Goal: Task Accomplishment & Management: Manage account settings

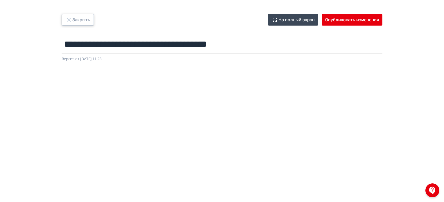
click at [82, 19] on button "Закрыть" at bounding box center [78, 20] width 32 height 12
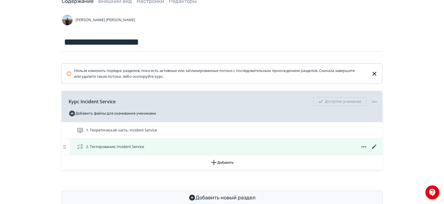
scroll to position [51, 0]
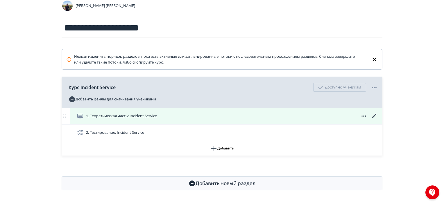
click at [375, 116] on icon at bounding box center [374, 116] width 7 height 7
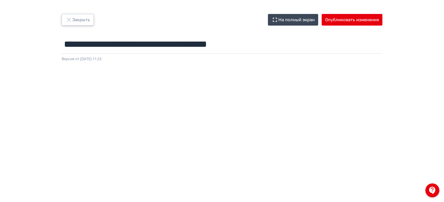
click at [64, 15] on button "Закрыть" at bounding box center [78, 20] width 32 height 12
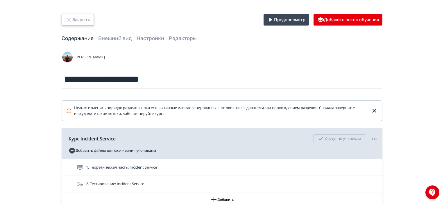
click at [83, 15] on button "Закрыть" at bounding box center [78, 20] width 32 height 12
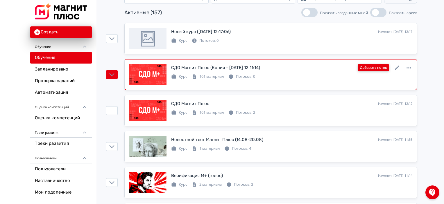
scroll to position [58, 0]
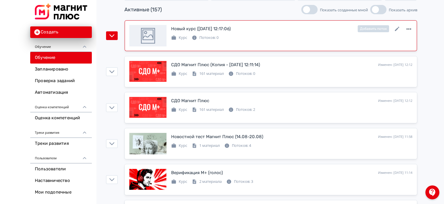
click at [410, 31] on icon at bounding box center [408, 29] width 7 height 7
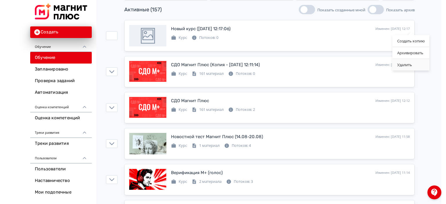
click at [411, 64] on div "Удалить" at bounding box center [411, 65] width 37 height 12
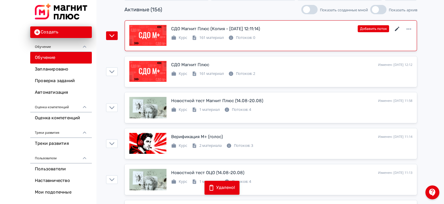
click at [399, 28] on icon at bounding box center [397, 29] width 7 height 7
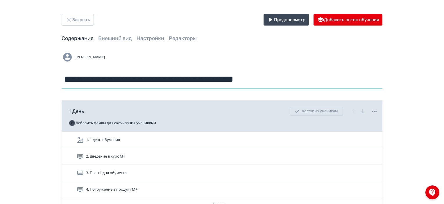
drag, startPoint x: 287, startPoint y: 84, endPoint x: 146, endPoint y: 82, distance: 141.5
click at [146, 82] on input "**********" at bounding box center [222, 79] width 321 height 19
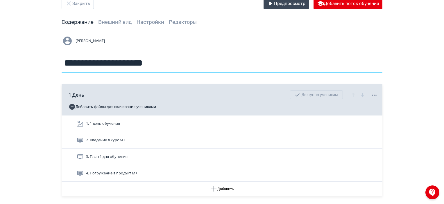
scroll to position [29, 0]
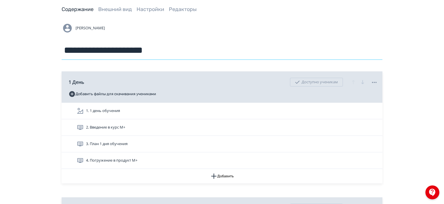
type input "**********"
click at [240, 38] on div "**********" at bounding box center [222, 40] width 321 height 37
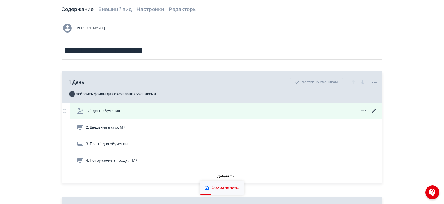
click at [373, 111] on icon at bounding box center [374, 111] width 4 height 4
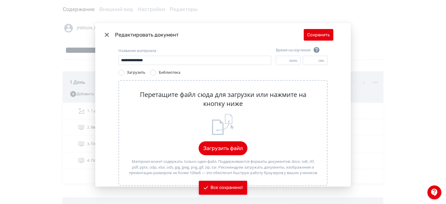
click at [105, 38] on icon "Modal" at bounding box center [106, 34] width 7 height 7
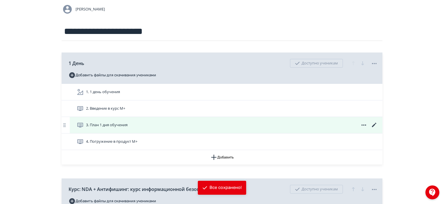
scroll to position [58, 0]
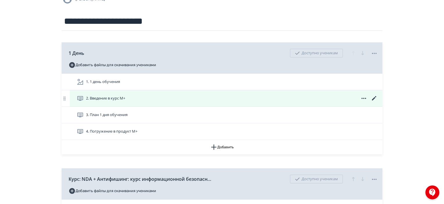
click at [373, 100] on icon at bounding box center [374, 98] width 4 height 4
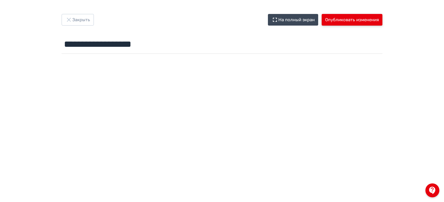
click at [371, 23] on button "Опубликовать изменения" at bounding box center [352, 20] width 61 height 12
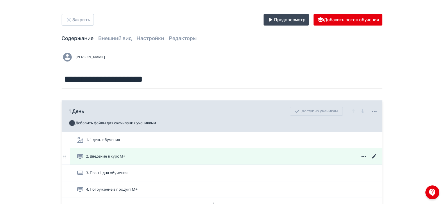
click at [373, 154] on icon at bounding box center [374, 156] width 7 height 7
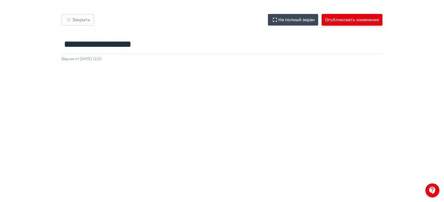
click at [345, 15] on button "Опубликовать изменения" at bounding box center [352, 20] width 61 height 12
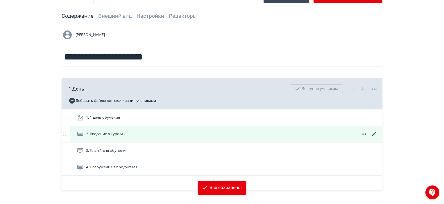
scroll to position [29, 0]
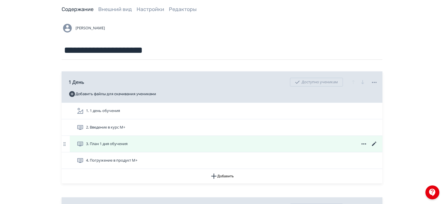
click at [371, 145] on icon at bounding box center [374, 144] width 7 height 7
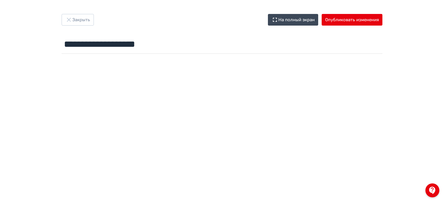
click at [253, 67] on div at bounding box center [222, 187] width 444 height 262
click at [359, 22] on button "Опубликовать изменения" at bounding box center [352, 20] width 61 height 12
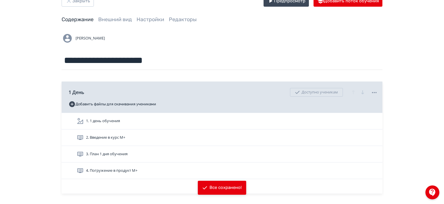
scroll to position [29, 0]
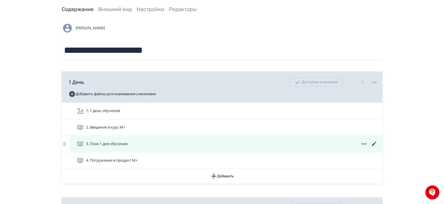
click at [374, 145] on icon at bounding box center [374, 144] width 7 height 7
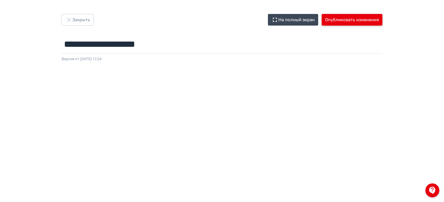
click at [342, 18] on button "Опубликовать изменения" at bounding box center [352, 20] width 61 height 12
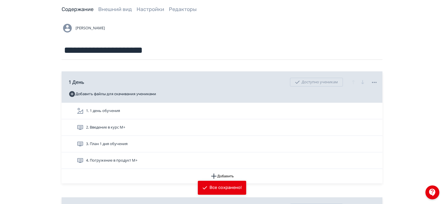
scroll to position [58, 0]
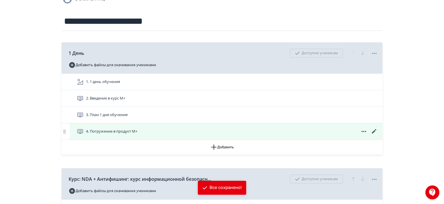
click at [371, 132] on icon at bounding box center [374, 131] width 7 height 7
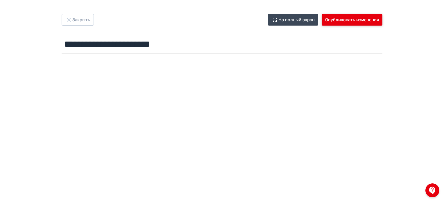
click at [367, 22] on button "Опубликовать изменения" at bounding box center [352, 20] width 61 height 12
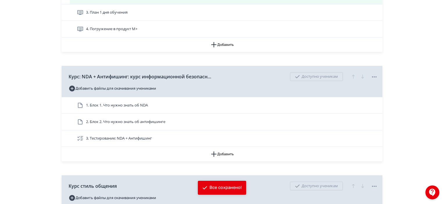
scroll to position [174, 0]
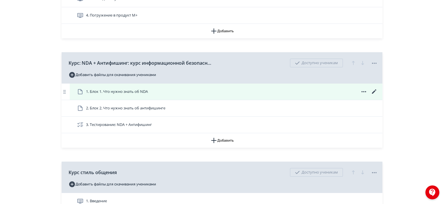
click at [372, 94] on icon at bounding box center [374, 91] width 7 height 7
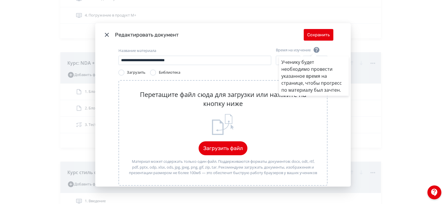
click at [205, 30] on div "Ученику будет необходимо провести указанное время на странице, чтобы прогресс п…" at bounding box center [223, 102] width 446 height 204
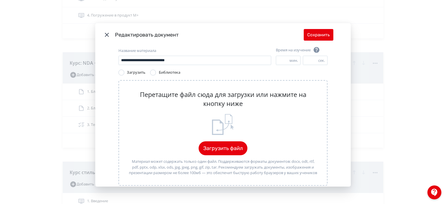
click at [104, 35] on icon "Modal" at bounding box center [106, 34] width 7 height 7
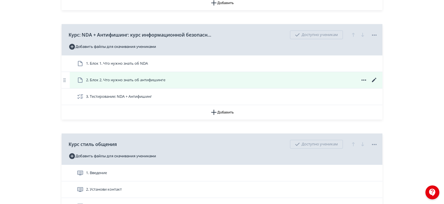
scroll to position [232, 0]
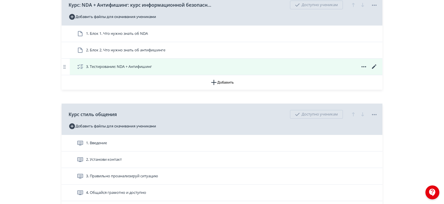
click at [368, 68] on span at bounding box center [364, 66] width 28 height 7
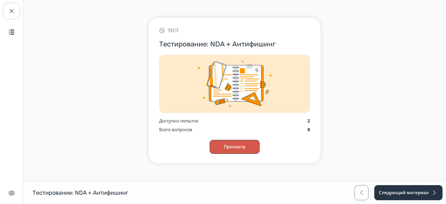
click at [242, 145] on button "Просмотр" at bounding box center [235, 147] width 50 height 14
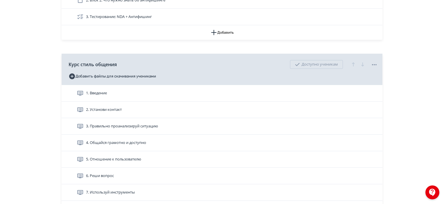
scroll to position [291, 0]
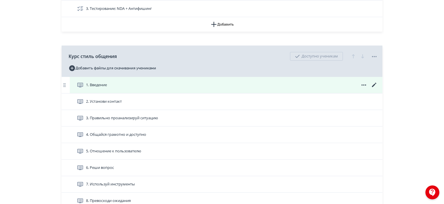
click at [374, 85] on icon at bounding box center [374, 85] width 4 height 4
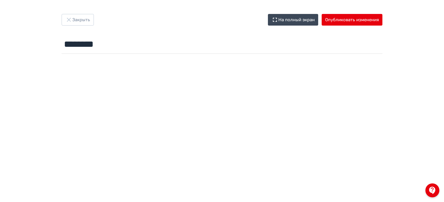
click at [226, 66] on div at bounding box center [222, 187] width 444 height 262
click at [366, 16] on button "Опубликовать изменения" at bounding box center [352, 20] width 61 height 12
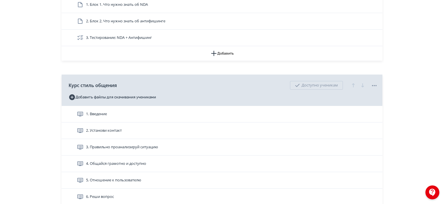
scroll to position [291, 0]
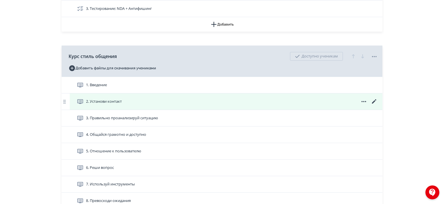
click at [374, 100] on icon at bounding box center [374, 101] width 7 height 7
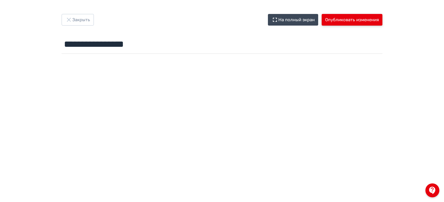
click at [327, 20] on button "Опубликовать изменения" at bounding box center [352, 20] width 61 height 12
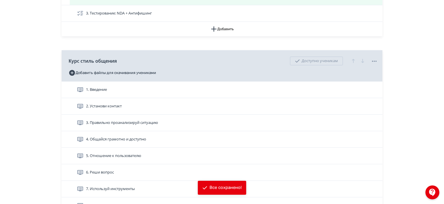
scroll to position [320, 0]
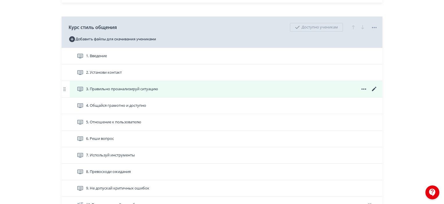
click at [374, 89] on icon at bounding box center [374, 89] width 4 height 4
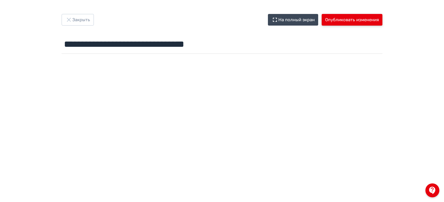
click at [348, 22] on button "Опубликовать изменения" at bounding box center [352, 20] width 61 height 12
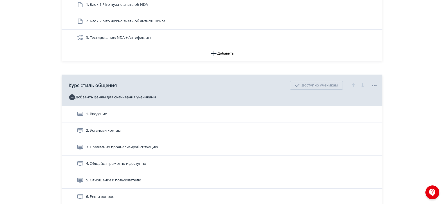
scroll to position [291, 0]
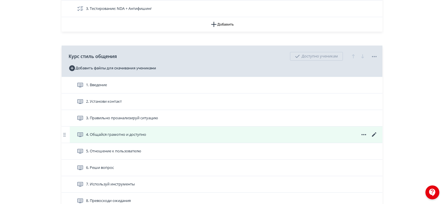
click at [373, 134] on icon at bounding box center [374, 134] width 7 height 7
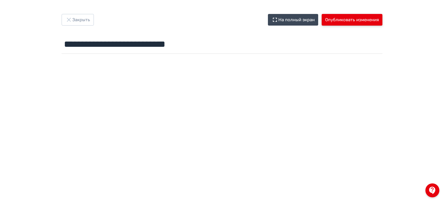
click at [356, 21] on button "Опубликовать изменения" at bounding box center [352, 20] width 61 height 12
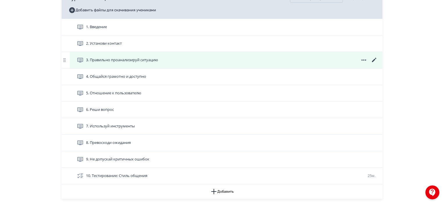
scroll to position [349, 0]
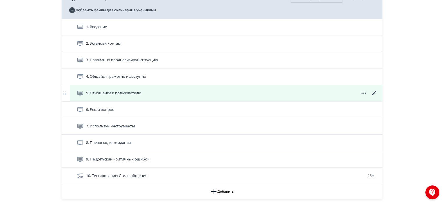
click at [375, 92] on icon at bounding box center [374, 93] width 7 height 7
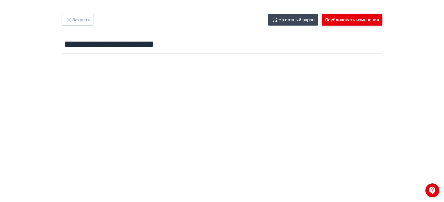
click at [340, 22] on button "Опубликовать изменения" at bounding box center [352, 20] width 61 height 12
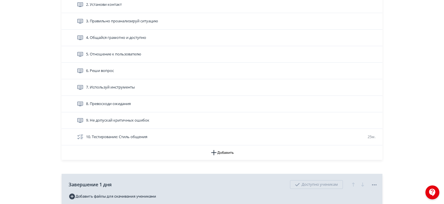
scroll to position [378, 0]
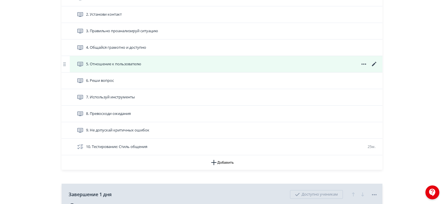
click at [372, 64] on icon at bounding box center [374, 64] width 7 height 7
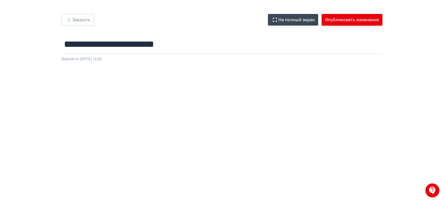
click at [346, 22] on button "Опубликовать изменения" at bounding box center [352, 20] width 61 height 12
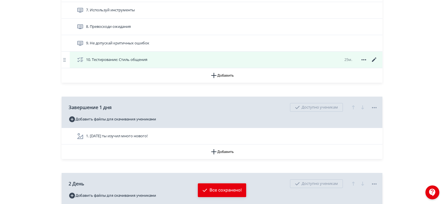
scroll to position [407, 0]
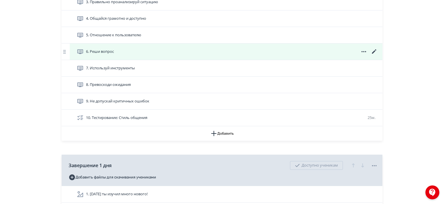
click at [373, 54] on icon at bounding box center [374, 51] width 7 height 7
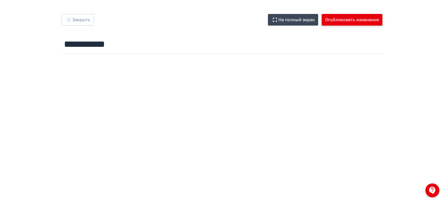
click at [367, 17] on button "Опубликовать изменения" at bounding box center [352, 20] width 61 height 12
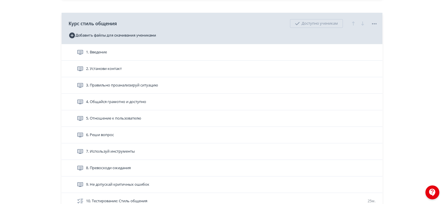
scroll to position [349, 0]
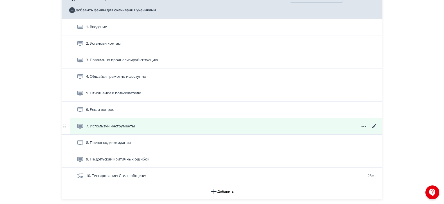
click at [372, 126] on icon at bounding box center [374, 126] width 7 height 7
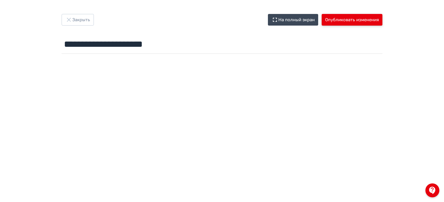
click at [342, 23] on button "Опубликовать изменения" at bounding box center [352, 20] width 61 height 12
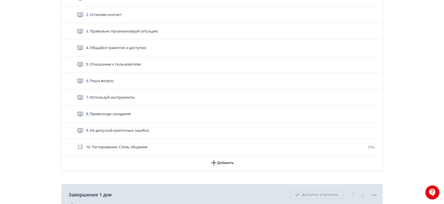
scroll to position [378, 0]
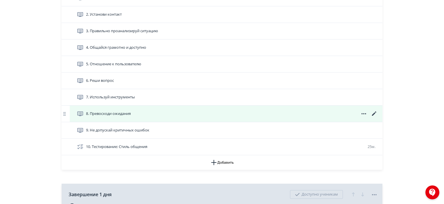
click at [372, 114] on icon at bounding box center [374, 113] width 7 height 7
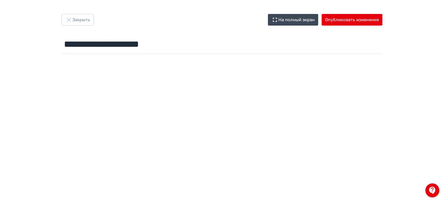
click at [341, 12] on div "**********" at bounding box center [222, 101] width 444 height 202
click at [343, 14] on div "**********" at bounding box center [222, 101] width 444 height 202
click at [344, 16] on button "Опубликовать изменения" at bounding box center [352, 20] width 61 height 12
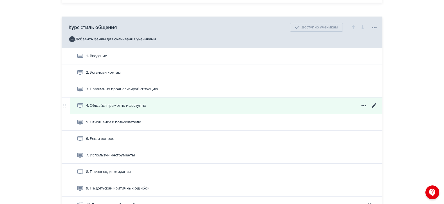
scroll to position [378, 0]
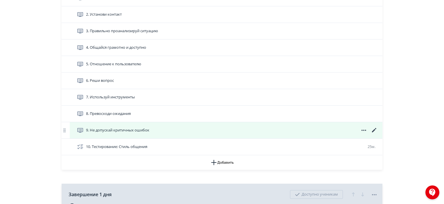
click at [373, 132] on icon at bounding box center [374, 130] width 4 height 4
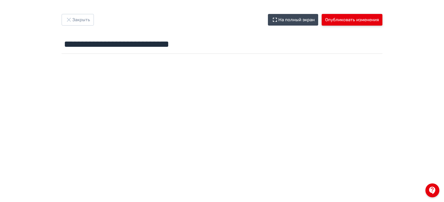
click at [354, 19] on button "Опубликовать изменения" at bounding box center [352, 20] width 61 height 12
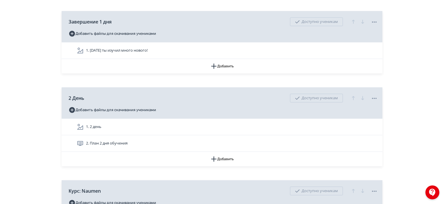
scroll to position [552, 0]
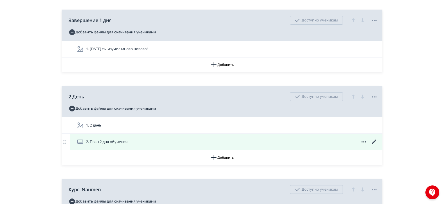
click at [374, 140] on icon at bounding box center [374, 142] width 7 height 7
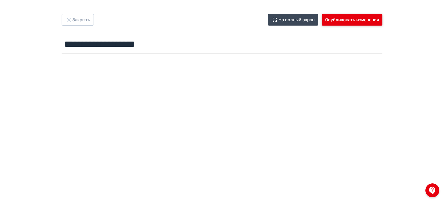
click at [352, 19] on button "Опубликовать изменения" at bounding box center [352, 20] width 61 height 12
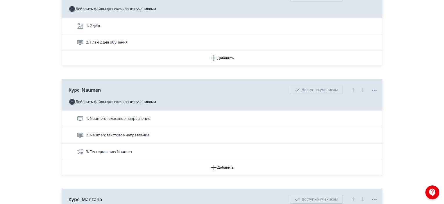
scroll to position [668, 0]
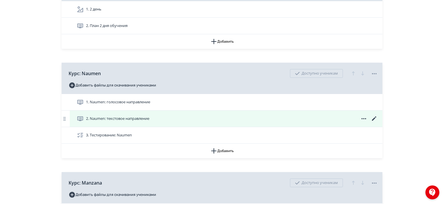
click at [373, 118] on icon at bounding box center [374, 118] width 7 height 7
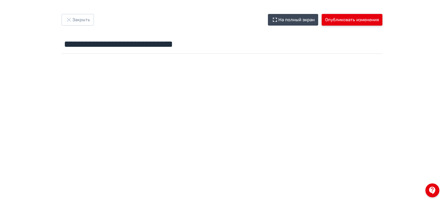
click at [346, 21] on button "Опубликовать изменения" at bounding box center [352, 20] width 61 height 12
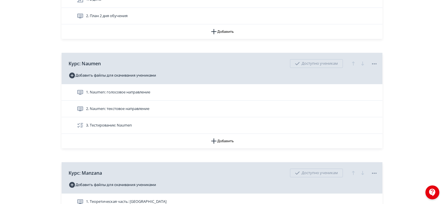
scroll to position [697, 0]
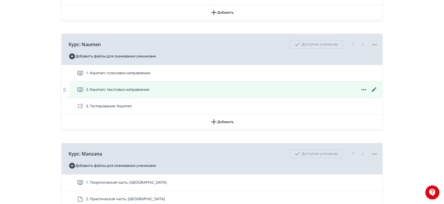
click at [363, 90] on icon at bounding box center [363, 89] width 7 height 7
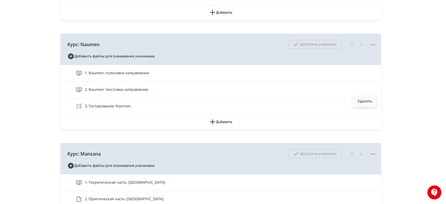
click at [363, 103] on div "Удалить" at bounding box center [365, 102] width 24 height 12
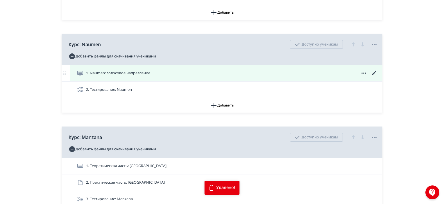
click at [373, 72] on icon at bounding box center [374, 73] width 7 height 7
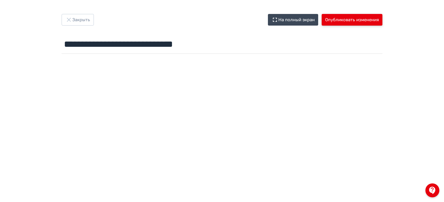
click at [358, 23] on button "Опубликовать изменения" at bounding box center [352, 20] width 61 height 12
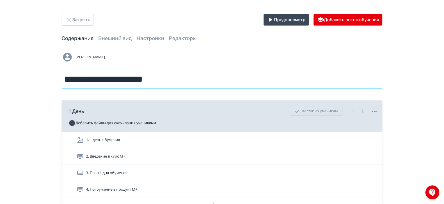
drag, startPoint x: 186, startPoint y: 81, endPoint x: 150, endPoint y: 81, distance: 36.0
click at [150, 81] on input "**********" at bounding box center [222, 79] width 321 height 19
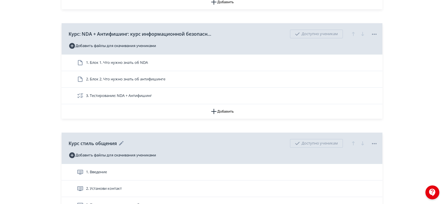
scroll to position [29, 0]
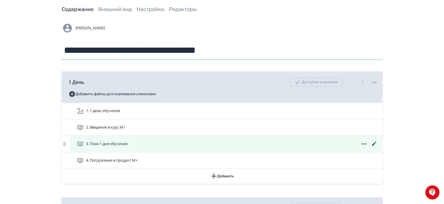
type input "**********"
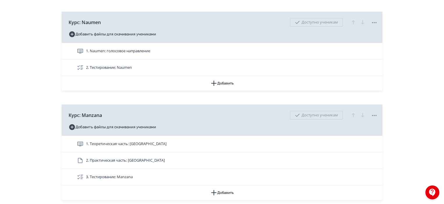
scroll to position [756, 0]
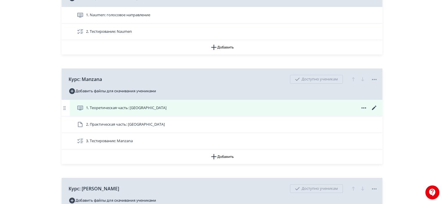
click at [372, 109] on icon at bounding box center [374, 108] width 4 height 4
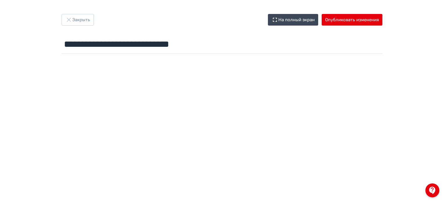
click at [337, 26] on div "**********" at bounding box center [222, 35] width 349 height 42
click at [338, 22] on button "Опубликовать изменения" at bounding box center [352, 20] width 61 height 12
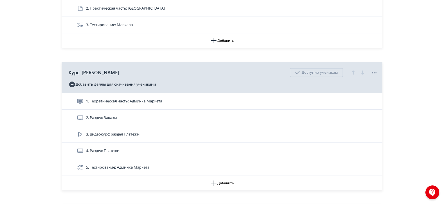
scroll to position [785, 0]
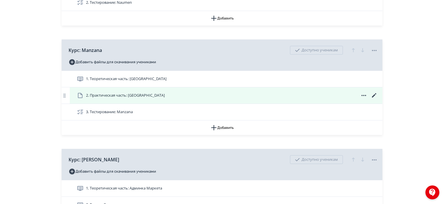
click at [374, 95] on icon at bounding box center [374, 95] width 7 height 7
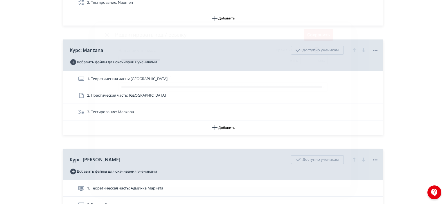
click at [105, 38] on icon "Modal" at bounding box center [106, 34] width 7 height 7
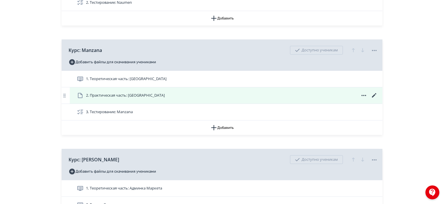
click at [100, 94] on span "2. Практическая часть: Manzana" at bounding box center [125, 96] width 79 height 6
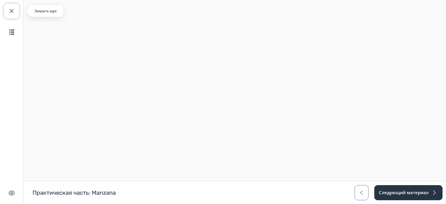
click at [11, 10] on span "button" at bounding box center [11, 11] width 7 height 7
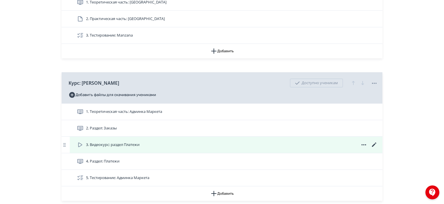
scroll to position [872, 0]
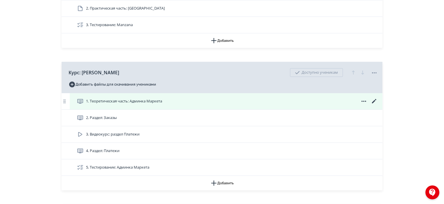
click at [375, 102] on icon at bounding box center [374, 101] width 7 height 7
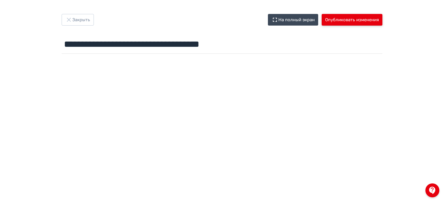
click at [352, 22] on button "Опубликовать изменения" at bounding box center [352, 20] width 61 height 12
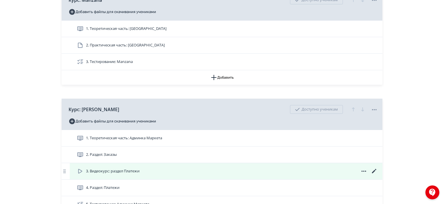
scroll to position [872, 0]
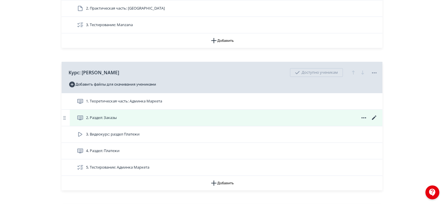
click at [374, 117] on icon at bounding box center [374, 118] width 4 height 4
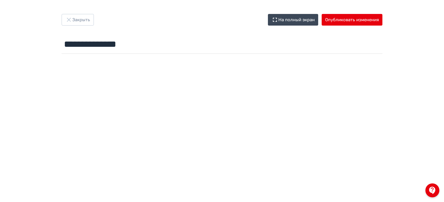
click at [361, 11] on div "**********" at bounding box center [222, 101] width 444 height 202
click at [355, 24] on button "Опубликовать изменения" at bounding box center [352, 20] width 61 height 12
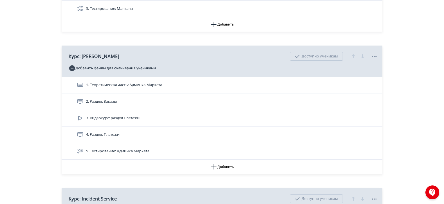
scroll to position [901, 0]
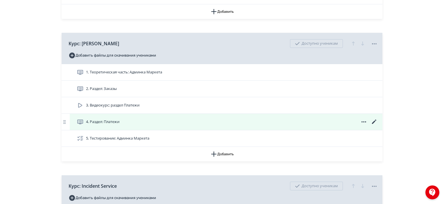
click at [374, 124] on icon at bounding box center [374, 122] width 7 height 7
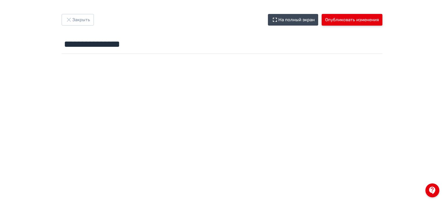
click at [351, 19] on button "Опубликовать изменения" at bounding box center [352, 20] width 61 height 12
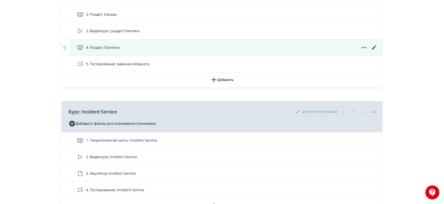
scroll to position [1017, 0]
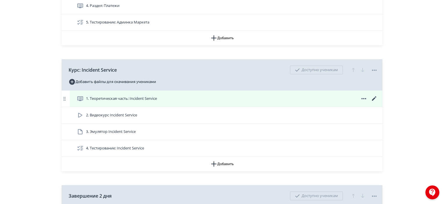
click at [373, 98] on icon at bounding box center [374, 98] width 7 height 7
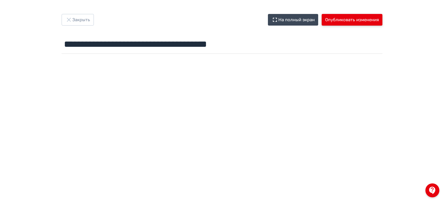
click at [374, 17] on button "Опубликовать изменения" at bounding box center [352, 20] width 61 height 12
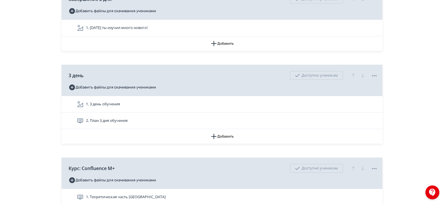
scroll to position [1221, 0]
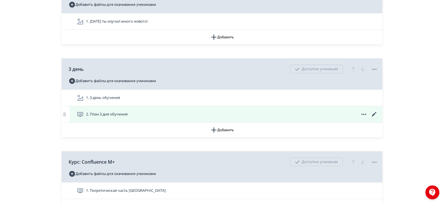
click at [371, 114] on icon at bounding box center [374, 114] width 7 height 7
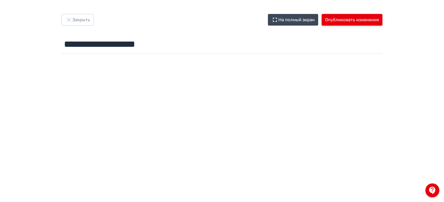
click at [364, 22] on button "Опубликовать изменения" at bounding box center [352, 20] width 61 height 12
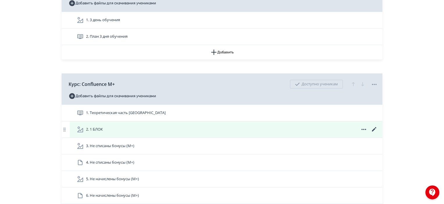
scroll to position [1308, 0]
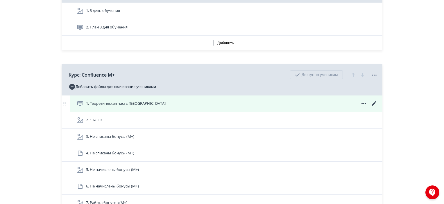
click at [374, 103] on icon at bounding box center [374, 103] width 4 height 4
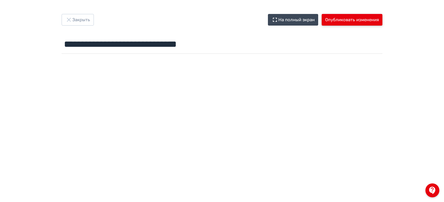
click at [363, 23] on button "Опубликовать изменения" at bounding box center [352, 20] width 61 height 12
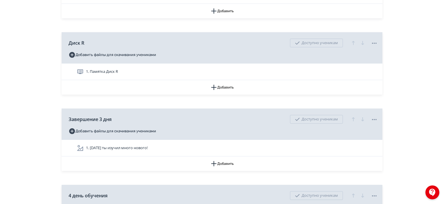
scroll to position [3109, 0]
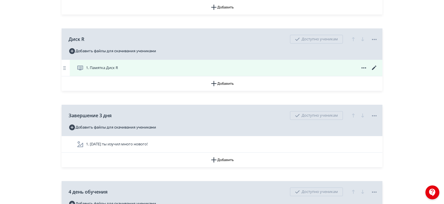
click at [375, 65] on icon at bounding box center [374, 68] width 7 height 7
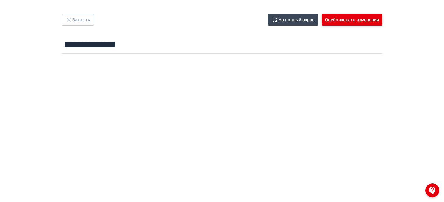
click at [358, 23] on button "Опубликовать изменения" at bounding box center [352, 20] width 61 height 12
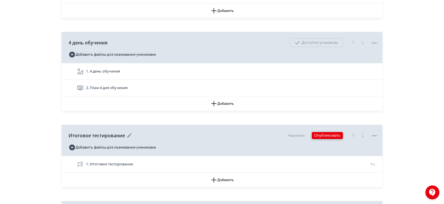
scroll to position [3226, 0]
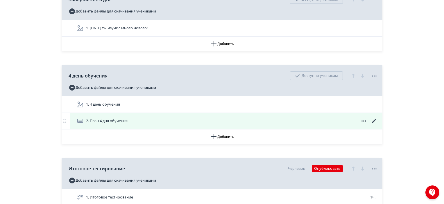
click at [372, 118] on icon at bounding box center [374, 121] width 7 height 7
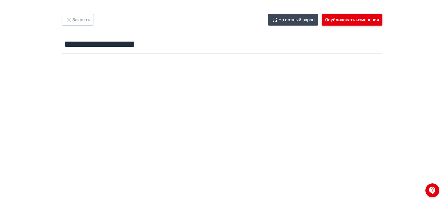
click at [366, 25] on button "Опубликовать изменения" at bounding box center [352, 20] width 61 height 12
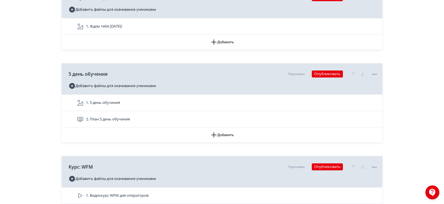
scroll to position [3487, 0]
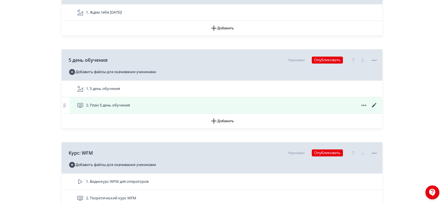
click at [373, 103] on icon at bounding box center [374, 105] width 4 height 4
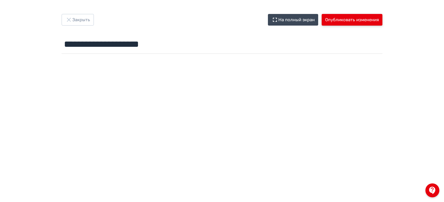
click at [347, 22] on button "Опубликовать изменения" at bounding box center [352, 20] width 61 height 12
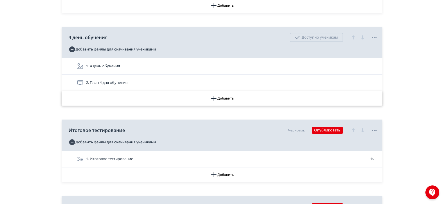
scroll to position [3293, 0]
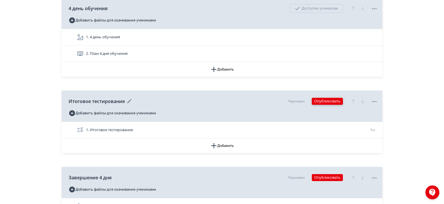
click at [335, 98] on button "Опубликовать" at bounding box center [327, 101] width 31 height 7
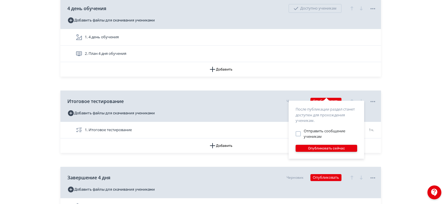
click at [332, 147] on button "Опубликовать сейчас" at bounding box center [327, 148] width 62 height 7
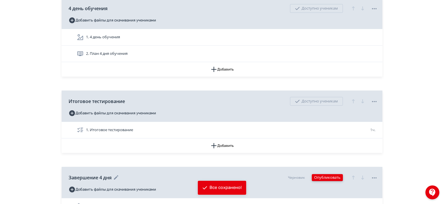
click at [322, 174] on button "Опубликовать" at bounding box center [327, 177] width 31 height 7
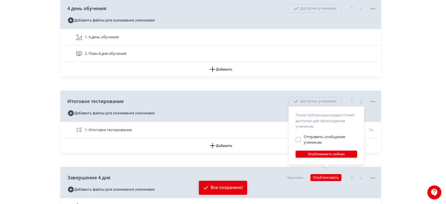
click at [322, 155] on button "Опубликовать сейчас" at bounding box center [327, 154] width 62 height 7
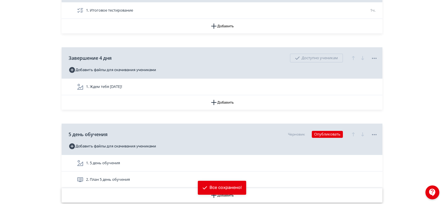
scroll to position [3467, 0]
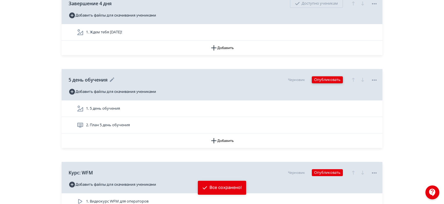
click at [323, 76] on button "Опубликовать" at bounding box center [327, 79] width 31 height 7
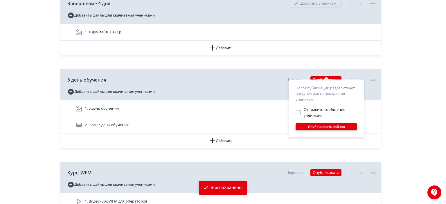
click at [321, 125] on button "Опубликовать сейчас" at bounding box center [327, 127] width 62 height 7
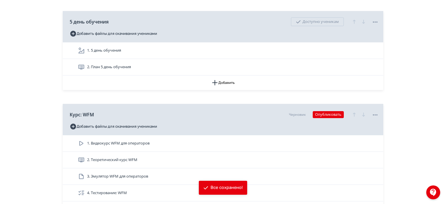
scroll to position [3526, 0]
click at [327, 111] on button "Опубликовать" at bounding box center [327, 114] width 31 height 7
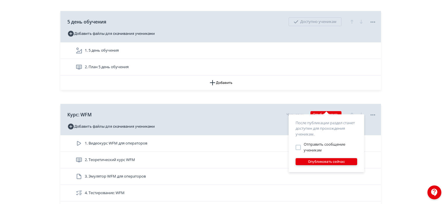
click at [323, 161] on button "Опубликовать сейчас" at bounding box center [327, 161] width 62 height 7
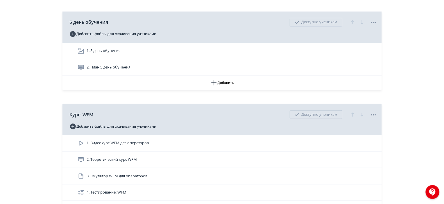
scroll to position [3555, 0]
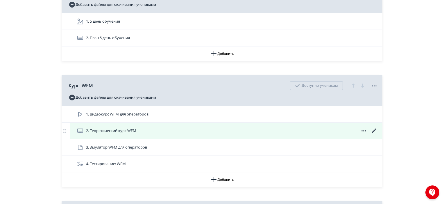
click at [374, 129] on icon at bounding box center [374, 131] width 4 height 4
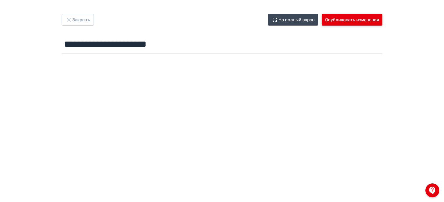
click at [345, 25] on button "Опубликовать изменения" at bounding box center [352, 20] width 61 height 12
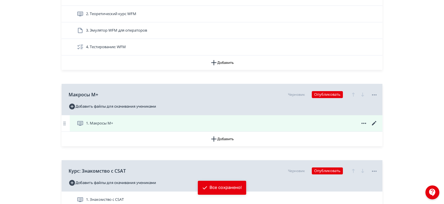
scroll to position [3671, 0]
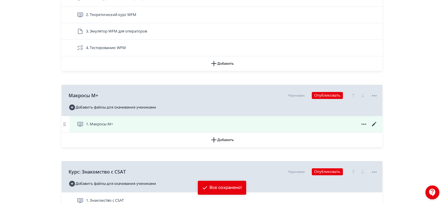
click at [373, 121] on icon at bounding box center [374, 124] width 7 height 7
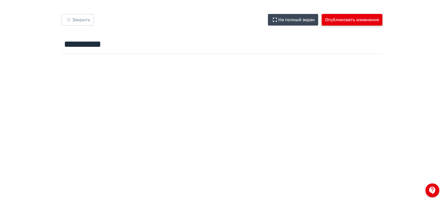
click at [354, 15] on button "Опубликовать изменения" at bounding box center [352, 20] width 61 height 12
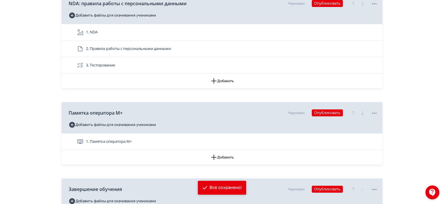
scroll to position [3932, 0]
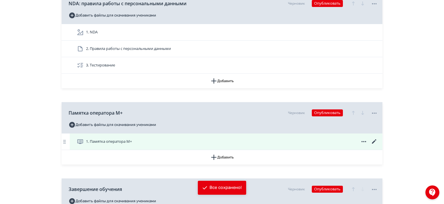
click at [374, 139] on icon at bounding box center [374, 141] width 4 height 4
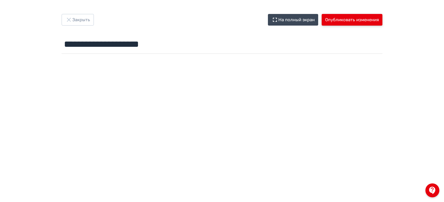
click at [346, 17] on button "Опубликовать изменения" at bounding box center [352, 20] width 61 height 12
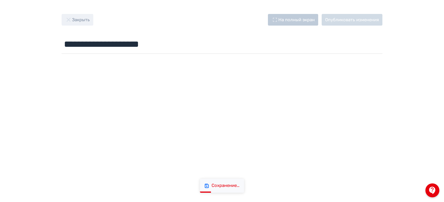
scroll to position [29, 0]
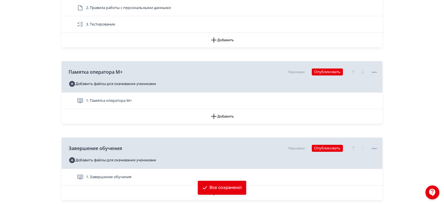
scroll to position [4011, 0]
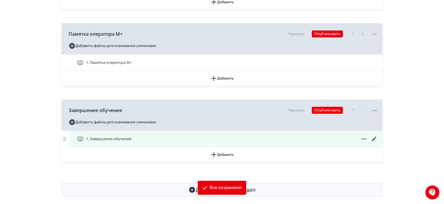
click at [374, 136] on icon at bounding box center [374, 139] width 7 height 7
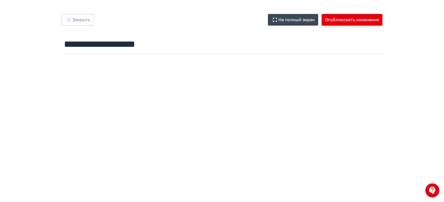
click at [346, 22] on button "Опубликовать изменения" at bounding box center [352, 20] width 61 height 12
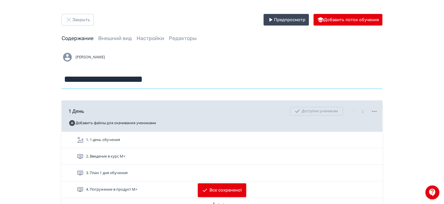
click at [193, 72] on input "**********" at bounding box center [222, 79] width 321 height 19
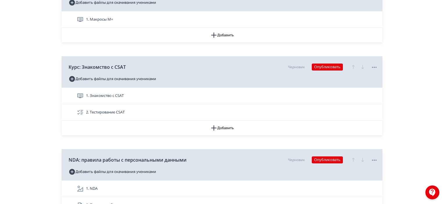
scroll to position [3660, 0]
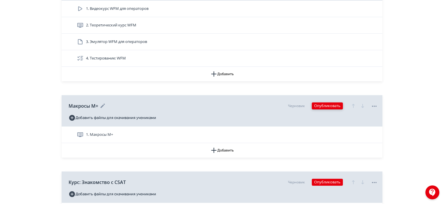
click at [335, 103] on button "Опубликовать" at bounding box center [327, 106] width 31 height 7
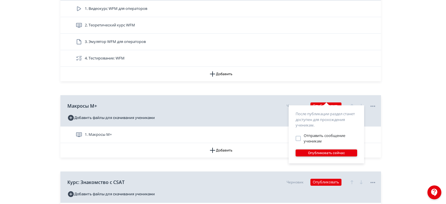
click at [330, 152] on button "Опубликовать сейчас" at bounding box center [327, 153] width 62 height 7
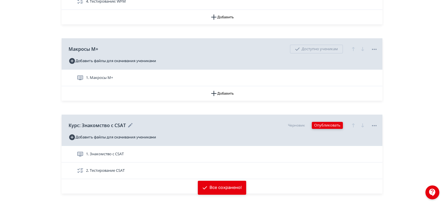
scroll to position [3718, 0]
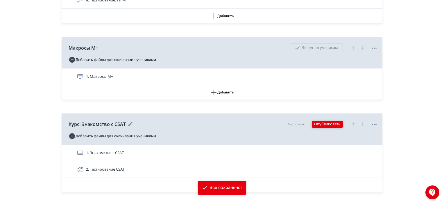
click at [316, 121] on button "Опубликовать" at bounding box center [327, 124] width 31 height 7
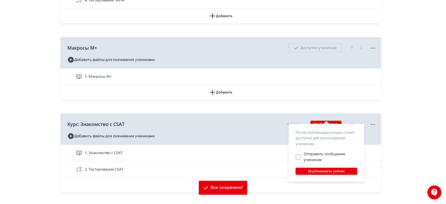
click at [324, 171] on button "Опубликовать сейчас" at bounding box center [327, 171] width 62 height 7
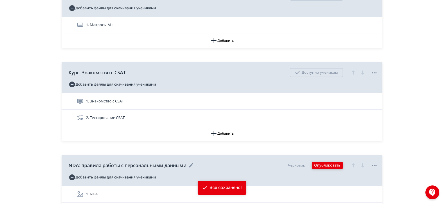
scroll to position [3777, 0]
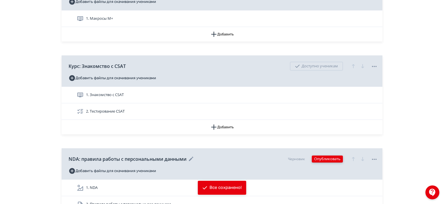
click at [325, 156] on button "Опубликовать" at bounding box center [327, 159] width 31 height 7
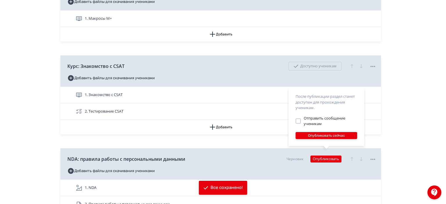
click at [326, 132] on button "Опубликовать сейчас" at bounding box center [327, 135] width 62 height 7
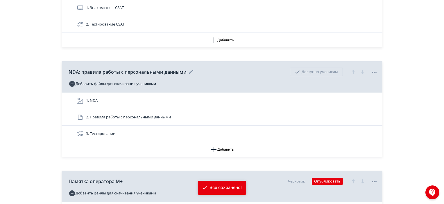
scroll to position [3951, 0]
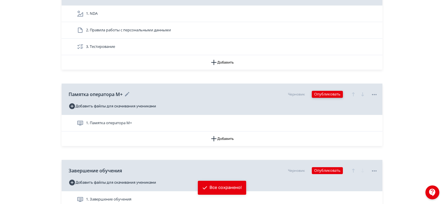
click at [325, 91] on button "Опубликовать" at bounding box center [327, 94] width 31 height 7
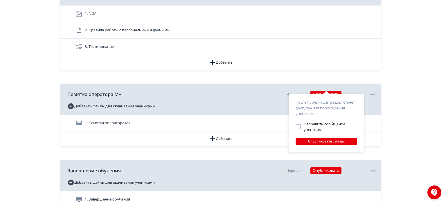
click at [398, 128] on div "После публикации раздел станет доступен для прохождения ученикам. Отправить соо…" at bounding box center [223, 102] width 446 height 204
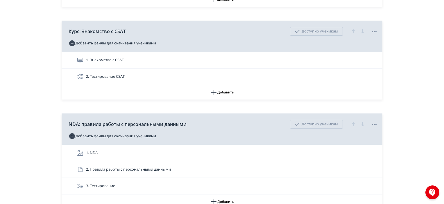
scroll to position [3953, 0]
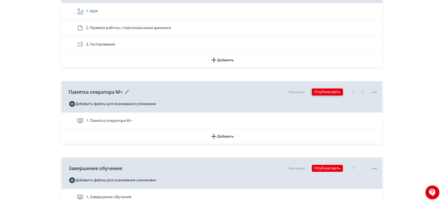
click at [322, 89] on button "Опубликовать" at bounding box center [327, 92] width 31 height 7
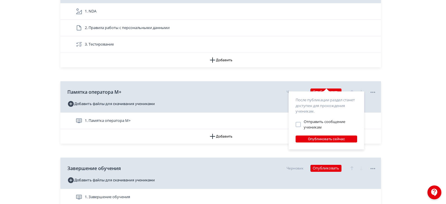
click at [327, 143] on div "После публикации раздел станет доступен для прохождения ученикам. Отправить соо…" at bounding box center [327, 121] width 76 height 58
click at [325, 141] on button "Опубликовать сейчас" at bounding box center [327, 139] width 62 height 7
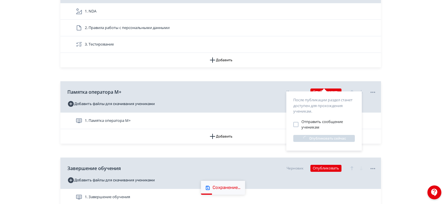
click at [325, 162] on div "После публикации раздел станет доступен для прохождения ученикам. Отправить соо…" at bounding box center [223, 102] width 446 height 204
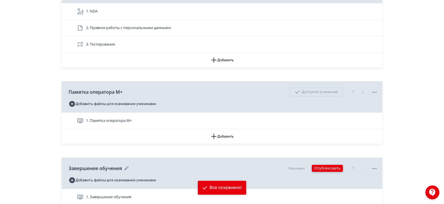
click at [325, 165] on button "Опубликовать" at bounding box center [327, 168] width 31 height 7
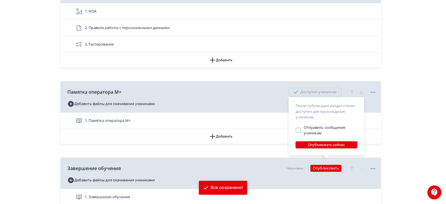
drag, startPoint x: 317, startPoint y: 141, endPoint x: 319, endPoint y: 144, distance: 3.5
click at [317, 141] on div "Опубликовать сейчас" at bounding box center [327, 145] width 62 height 8
click at [319, 144] on button "Опубликовать сейчас" at bounding box center [327, 145] width 62 height 7
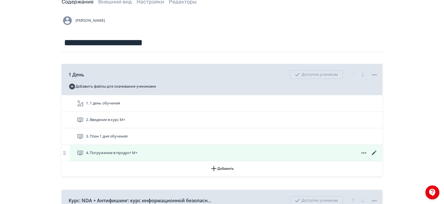
scroll to position [58, 0]
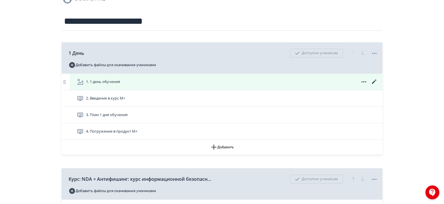
click at [375, 82] on icon at bounding box center [374, 82] width 4 height 4
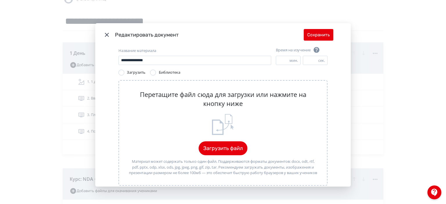
click at [108, 31] on icon "Modal" at bounding box center [106, 34] width 7 height 7
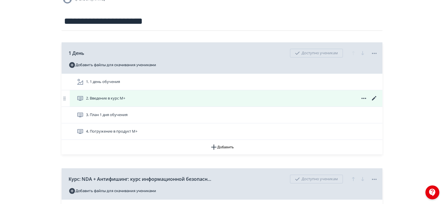
click at [374, 99] on icon at bounding box center [374, 98] width 7 height 7
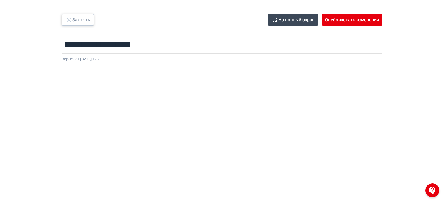
click at [75, 19] on button "Закрыть" at bounding box center [78, 20] width 32 height 12
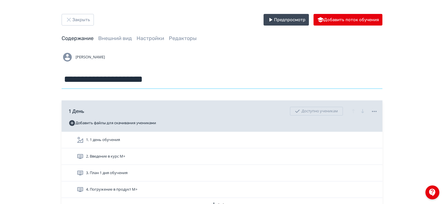
drag, startPoint x: 207, startPoint y: 74, endPoint x: 151, endPoint y: 79, distance: 56.0
click at [151, 79] on input "**********" at bounding box center [222, 79] width 321 height 19
click at [155, 83] on input "**********" at bounding box center [222, 79] width 321 height 19
type input "**********"
click at [352, 67] on div "**********" at bounding box center [222, 69] width 321 height 37
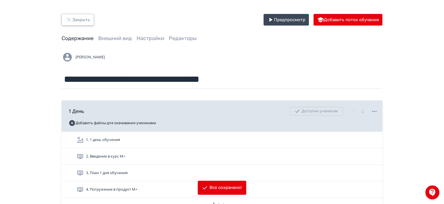
click at [74, 24] on button "Закрыть" at bounding box center [78, 20] width 32 height 12
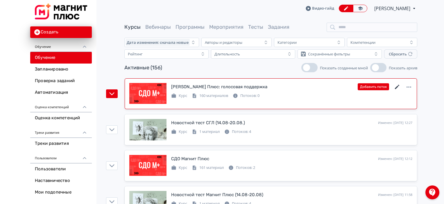
click at [397, 89] on icon at bounding box center [397, 87] width 7 height 7
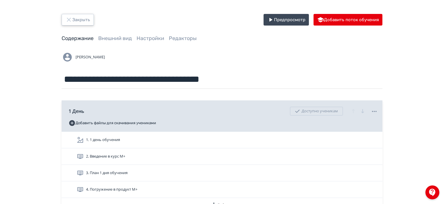
click at [71, 19] on icon "button" at bounding box center [68, 19] width 7 height 7
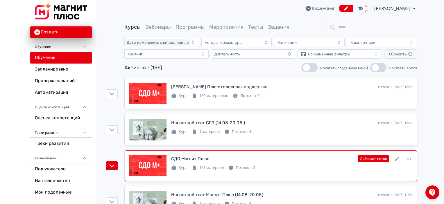
click at [276, 165] on div "Курс 161 материал Потоков: 2" at bounding box center [291, 167] width 241 height 7
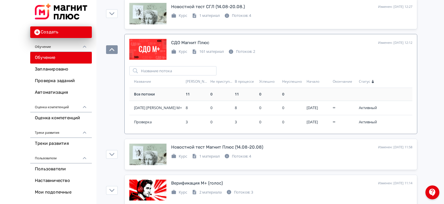
scroll to position [29, 0]
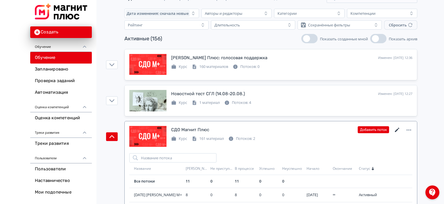
click at [395, 130] on icon at bounding box center [397, 130] width 7 height 7
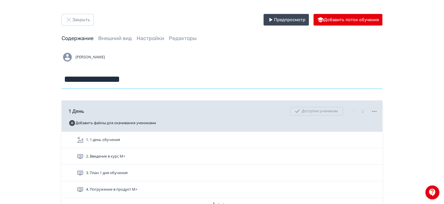
click at [169, 81] on input "**********" at bounding box center [222, 79] width 321 height 19
click at [256, 79] on input "**********" at bounding box center [222, 79] width 321 height 19
type input "**********"
click at [255, 63] on div "**********" at bounding box center [222, 69] width 321 height 37
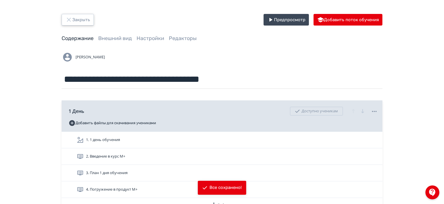
click at [78, 22] on button "Закрыть" at bounding box center [78, 20] width 32 height 12
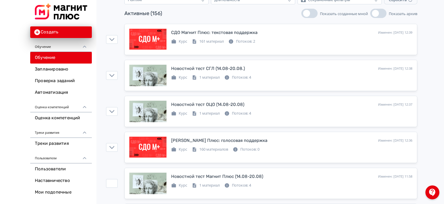
scroll to position [29, 0]
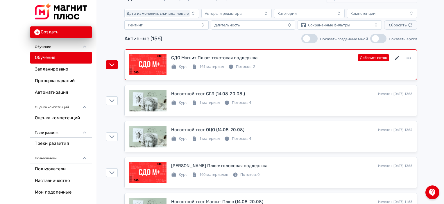
click at [395, 59] on icon at bounding box center [397, 58] width 4 height 4
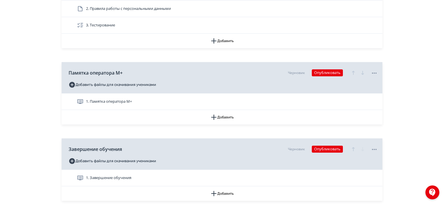
scroll to position [4028, 0]
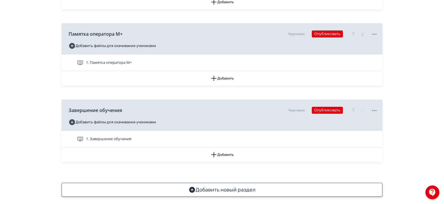
click at [235, 186] on button "Добавить новый раздел" at bounding box center [222, 190] width 321 height 14
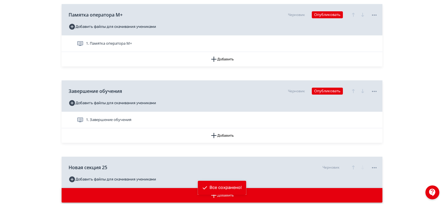
scroll to position [4057, 0]
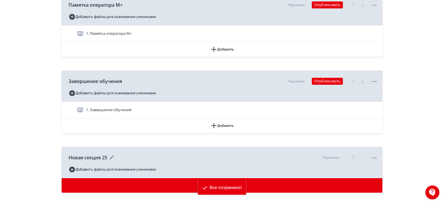
click at [354, 154] on icon "button" at bounding box center [353, 157] width 7 height 7
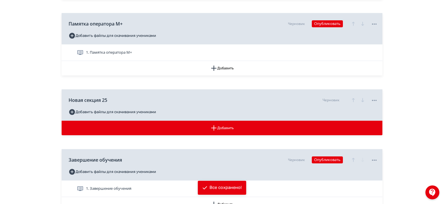
scroll to position [4028, 0]
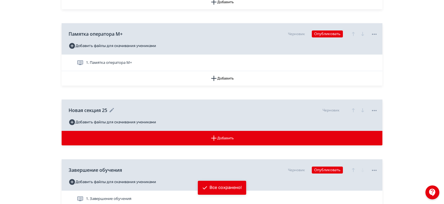
click at [354, 107] on icon "button" at bounding box center [353, 110] width 7 height 7
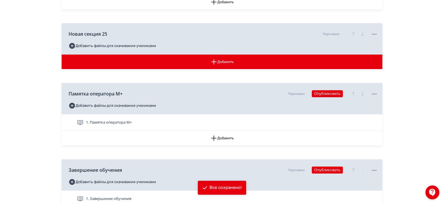
scroll to position [3970, 0]
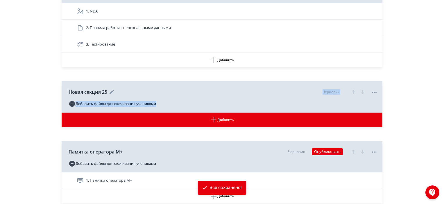
click at [218, 96] on div "Новая секция 25 Черновик Добавить файлы для скачивания учениками" at bounding box center [222, 96] width 321 height 31
click at [217, 87] on div "Новая секция 25 Черновик" at bounding box center [223, 92] width 309 height 15
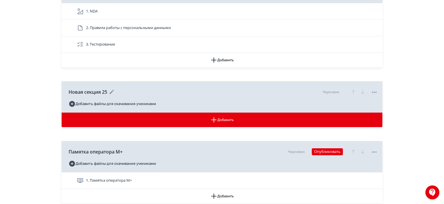
click at [110, 90] on icon at bounding box center [112, 92] width 4 height 4
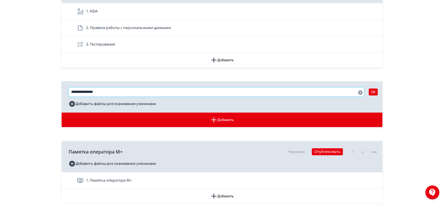
drag, startPoint x: 109, startPoint y: 87, endPoint x: 60, endPoint y: 85, distance: 48.6
type input "****"
click at [377, 89] on button "OK" at bounding box center [373, 92] width 9 height 7
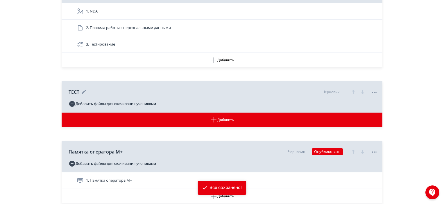
click at [352, 89] on icon "button" at bounding box center [353, 92] width 7 height 7
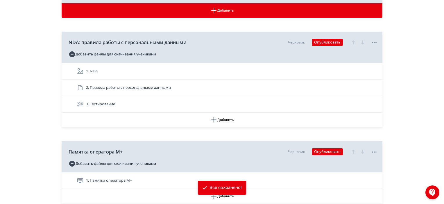
scroll to position [3860, 0]
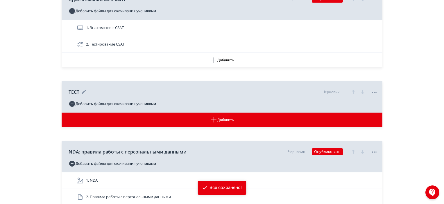
click at [352, 89] on icon "button" at bounding box center [353, 92] width 7 height 7
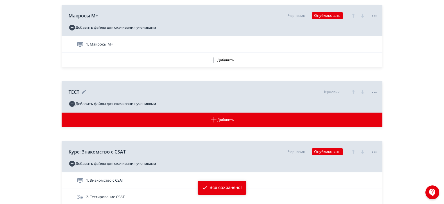
click at [352, 89] on icon "button" at bounding box center [353, 92] width 7 height 7
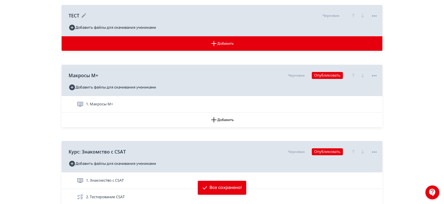
scroll to position [3691, 0]
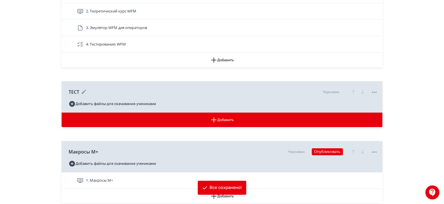
click at [352, 89] on icon "button" at bounding box center [353, 92] width 7 height 7
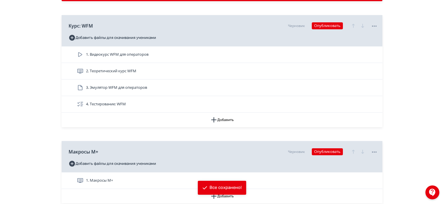
scroll to position [3565, 0]
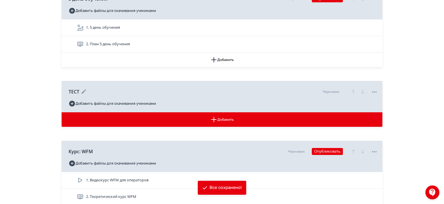
click at [352, 88] on icon "button" at bounding box center [353, 91] width 7 height 7
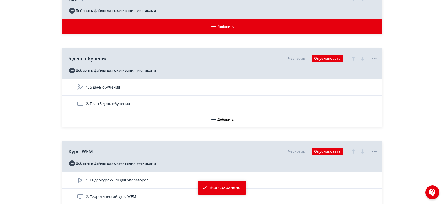
scroll to position [3472, 0]
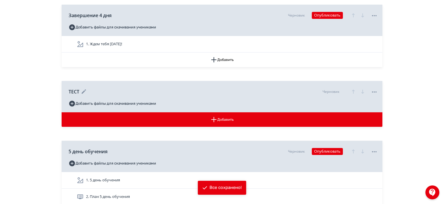
click at [352, 88] on icon "button" at bounding box center [353, 91] width 7 height 7
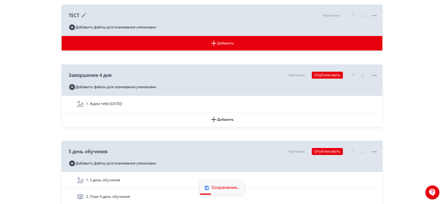
scroll to position [3395, 0]
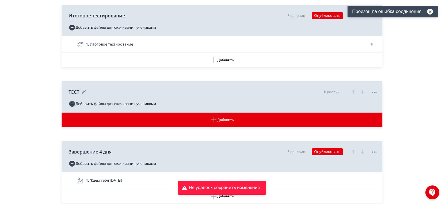
click at [352, 89] on icon "button" at bounding box center [353, 92] width 7 height 7
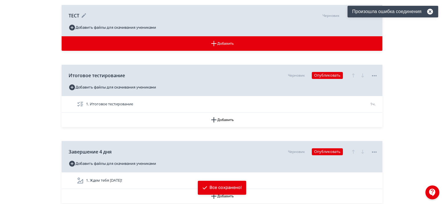
scroll to position [3319, 0]
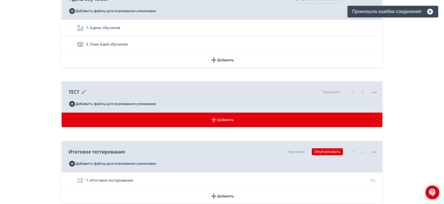
click at [352, 89] on icon "button" at bounding box center [353, 92] width 7 height 7
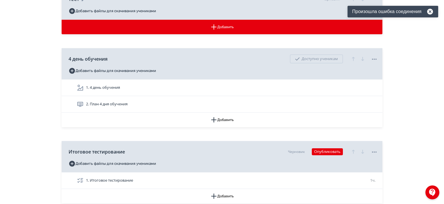
scroll to position [3226, 0]
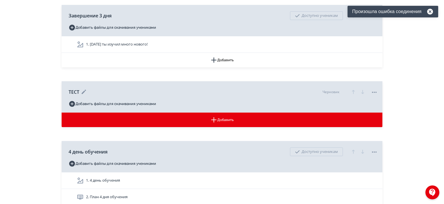
click at [352, 89] on icon "button" at bounding box center [353, 92] width 7 height 7
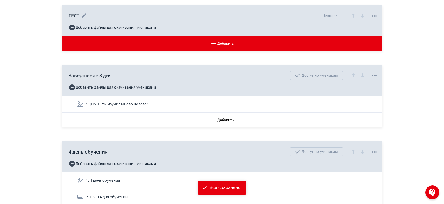
scroll to position [3149, 0]
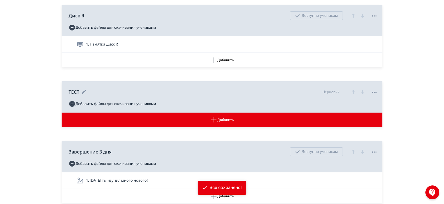
click at [352, 89] on icon "button" at bounding box center [353, 92] width 7 height 7
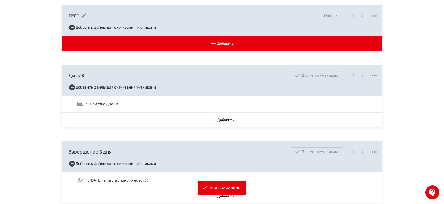
scroll to position [3073, 0]
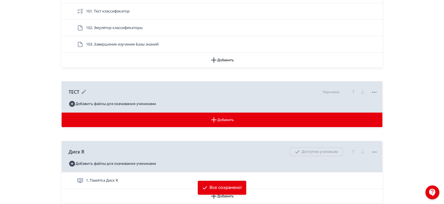
click at [352, 89] on icon "button" at bounding box center [353, 92] width 7 height 7
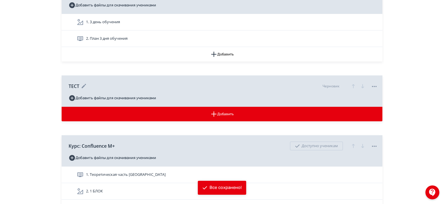
click at [352, 85] on icon "button" at bounding box center [353, 86] width 7 height 7
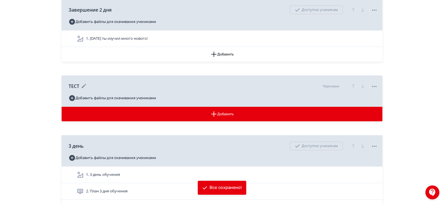
click at [352, 85] on icon "button" at bounding box center [353, 86] width 7 height 7
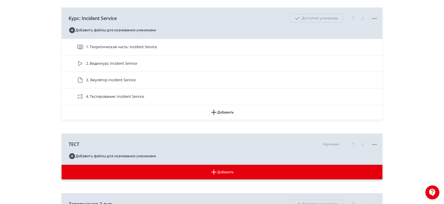
scroll to position [1114, 0]
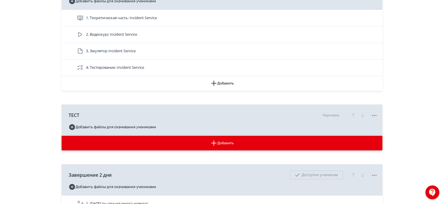
click at [237, 145] on button "Добавить" at bounding box center [222, 143] width 321 height 15
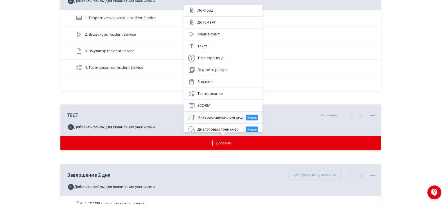
click at [229, 116] on div "Интерактивный лонгрид Новое" at bounding box center [223, 117] width 70 height 7
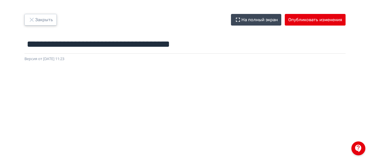
click at [48, 20] on button "Закрыть" at bounding box center [40, 20] width 32 height 12
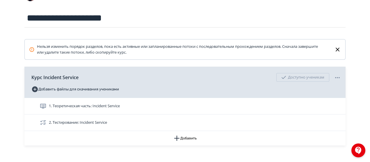
scroll to position [87, 0]
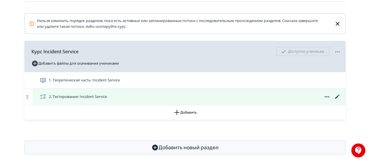
click at [328, 97] on icon at bounding box center [326, 96] width 5 height 1
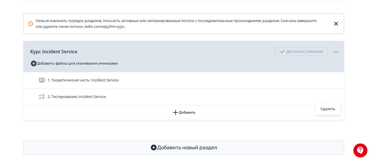
drag, startPoint x: 276, startPoint y: 99, endPoint x: 317, endPoint y: 99, distance: 41.6
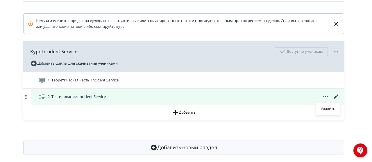
click at [276, 99] on div "Удалить" at bounding box center [186, 81] width 372 height 162
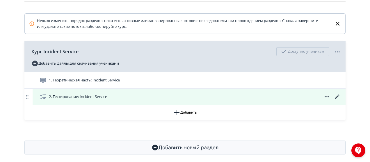
click at [338, 95] on icon at bounding box center [337, 97] width 4 height 4
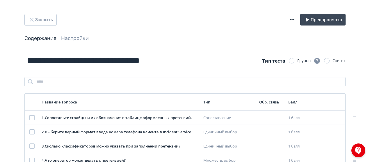
click at [291, 19] on icon "button" at bounding box center [291, 19] width 7 height 7
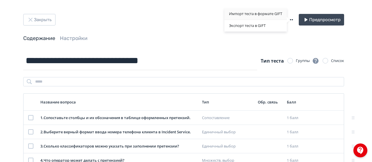
click at [244, 14] on div "Импорт теста в формате GIFT" at bounding box center [255, 14] width 62 height 12
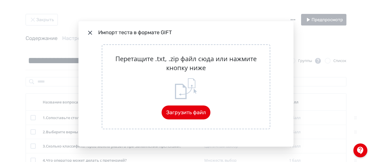
click at [184, 15] on div "Импорт теста в формате GIFT Перетащите .txt, .zip файл сюда или нажмите кнопку …" at bounding box center [186, 81] width 372 height 162
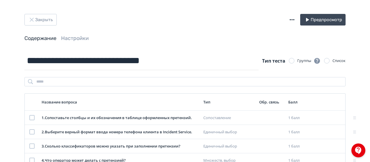
click at [289, 19] on icon "button" at bounding box center [291, 19] width 7 height 7
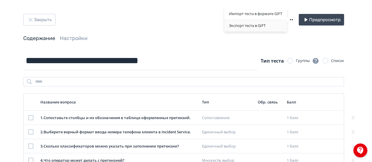
click at [255, 28] on div "Экспорт теста в GIFT" at bounding box center [255, 26] width 62 height 12
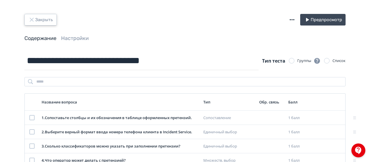
click at [37, 20] on button "Закрыть" at bounding box center [40, 20] width 32 height 12
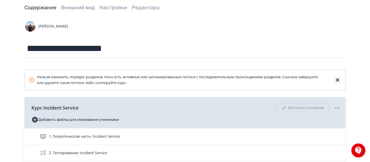
scroll to position [58, 0]
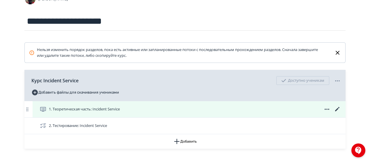
click at [336, 111] on icon at bounding box center [337, 109] width 4 height 4
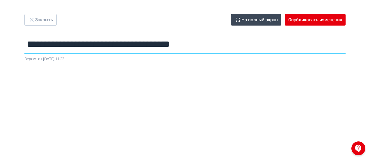
drag, startPoint x: 219, startPoint y: 49, endPoint x: -5, endPoint y: 49, distance: 223.5
click at [0, 49] on html "**********" at bounding box center [185, 80] width 370 height 160
click at [158, 18] on div "Закрыть На полный экран Опубликовать изменения" at bounding box center [184, 20] width 321 height 12
click at [49, 24] on button "Закрыть" at bounding box center [40, 20] width 32 height 12
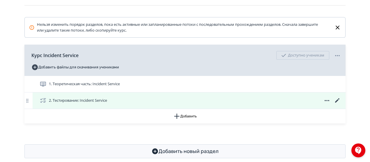
scroll to position [87, 0]
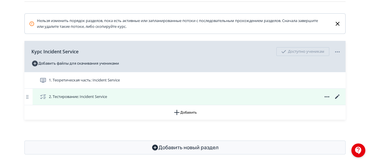
click at [335, 96] on icon at bounding box center [337, 97] width 7 height 7
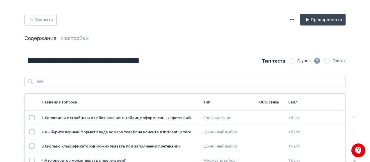
click at [293, 19] on icon "button" at bounding box center [291, 19] width 7 height 7
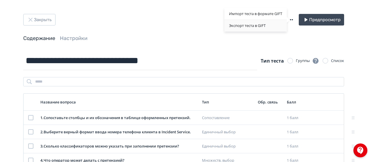
click at [257, 30] on div "Экспорт теста в GIFT" at bounding box center [255, 26] width 62 height 12
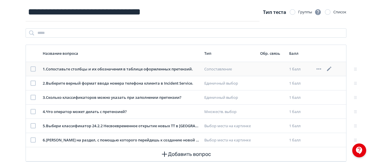
scroll to position [58, 0]
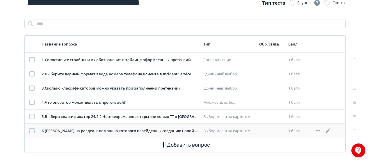
click at [325, 131] on icon at bounding box center [328, 131] width 7 height 7
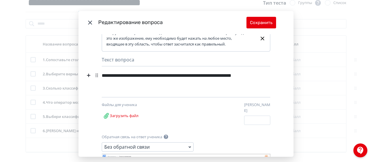
scroll to position [0, 0]
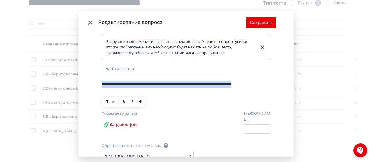
drag, startPoint x: 145, startPoint y: 92, endPoint x: 102, endPoint y: 84, distance: 43.7
click at [102, 84] on div "**********" at bounding box center [176, 88] width 148 height 19
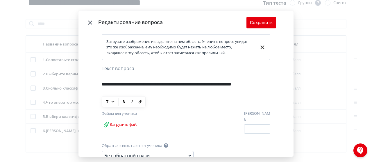
click at [88, 18] on header "Редактирование вопроса Сохранить" at bounding box center [185, 22] width 215 height 23
click at [90, 23] on icon "Modal" at bounding box center [90, 22] width 7 height 7
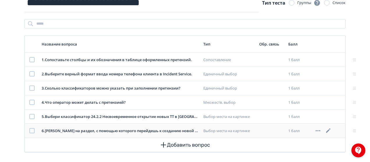
click at [316, 130] on icon at bounding box center [317, 130] width 5 height 1
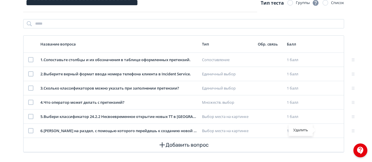
click at [334, 133] on div "Удалить" at bounding box center [186, 81] width 372 height 162
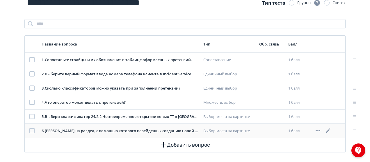
click at [329, 132] on icon at bounding box center [328, 131] width 7 height 7
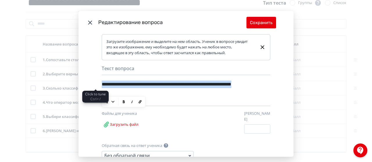
drag, startPoint x: 144, startPoint y: 92, endPoint x: 99, endPoint y: 83, distance: 46.2
click at [99, 83] on div "**********" at bounding box center [185, 95] width 215 height 123
copy div "**********"
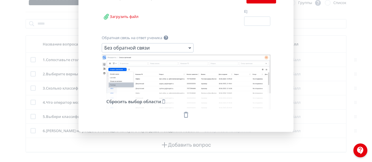
scroll to position [86, 0]
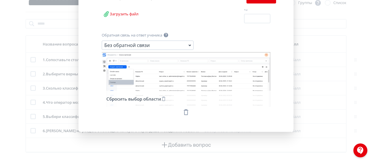
drag, startPoint x: 181, startPoint y: 78, endPoint x: 169, endPoint y: 77, distance: 11.7
click at [169, 77] on icon "Modal" at bounding box center [186, 79] width 169 height 55
drag, startPoint x: 197, startPoint y: 68, endPoint x: 183, endPoint y: 69, distance: 14.0
click at [183, 69] on icon "Modal" at bounding box center [186, 79] width 169 height 55
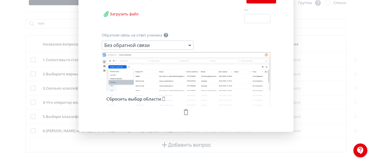
click at [176, 71] on icon "Modal" at bounding box center [186, 79] width 169 height 55
click at [172, 33] on div "Обратная связь на ответ ученика Без обратной связи" at bounding box center [186, 43] width 169 height 20
click at [189, 91] on div "Сбросить выбор области" at bounding box center [186, 99] width 169 height 16
click at [180, 70] on icon "Modal" at bounding box center [186, 79] width 169 height 55
click at [165, 46] on div "Без обратной связи" at bounding box center [148, 45] width 92 height 9
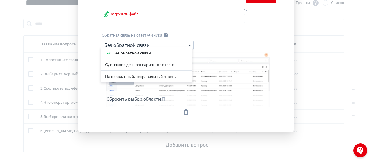
click at [216, 35] on div "Без обратной связи Одинаково для всех вариантов ответов На правильный/неправиль…" at bounding box center [186, 81] width 372 height 162
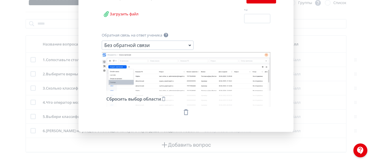
click at [214, 76] on icon "Modal" at bounding box center [186, 79] width 169 height 55
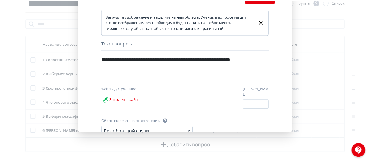
scroll to position [0, 0]
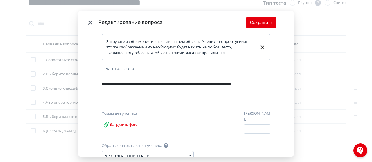
click at [87, 25] on icon "Modal" at bounding box center [90, 22] width 7 height 7
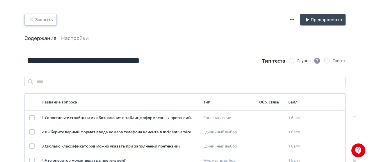
click at [40, 22] on button "Закрыть" at bounding box center [40, 20] width 32 height 12
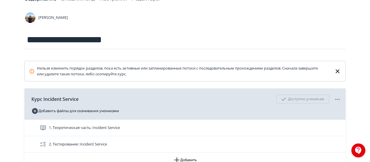
scroll to position [58, 0]
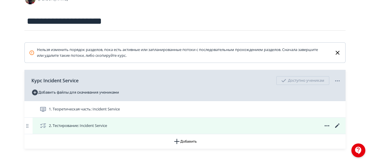
click at [334, 127] on icon at bounding box center [337, 126] width 7 height 7
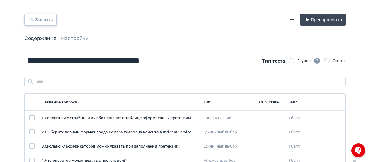
click at [43, 22] on button "Закрыть" at bounding box center [40, 20] width 32 height 12
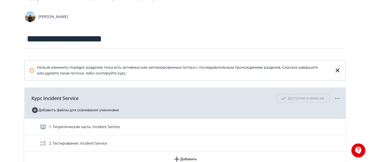
scroll to position [58, 0]
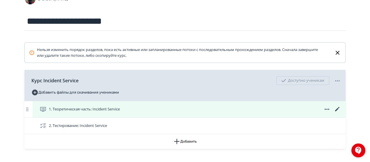
click at [338, 110] on icon at bounding box center [337, 109] width 7 height 7
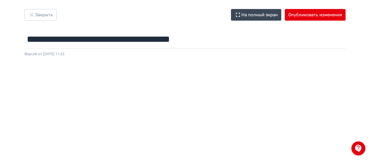
scroll to position [2, 0]
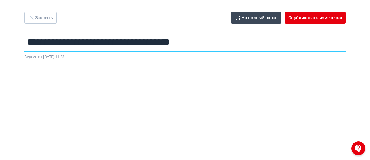
click at [262, 45] on input "**********" at bounding box center [184, 42] width 321 height 19
type input "**********"
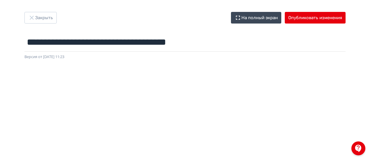
click at [111, 18] on div "Закрыть На полный экран Опубликовать изменения" at bounding box center [184, 18] width 321 height 12
click at [318, 22] on button "Опубликовать изменения" at bounding box center [314, 18] width 61 height 12
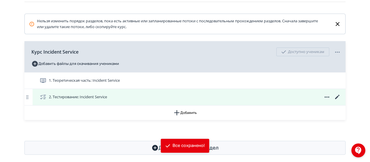
scroll to position [87, 0]
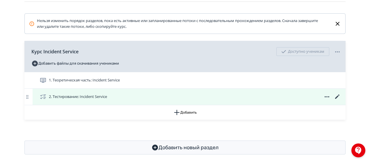
click at [334, 96] on icon at bounding box center [337, 97] width 7 height 7
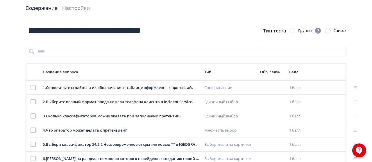
scroll to position [58, 0]
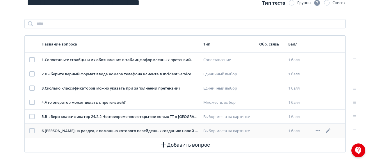
click at [328, 129] on icon at bounding box center [328, 131] width 7 height 7
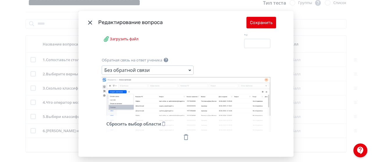
scroll to position [0, 0]
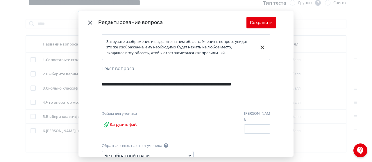
click at [91, 20] on icon "Modal" at bounding box center [90, 22] width 7 height 7
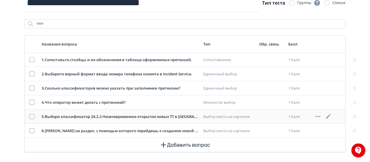
click at [328, 116] on icon at bounding box center [328, 116] width 4 height 4
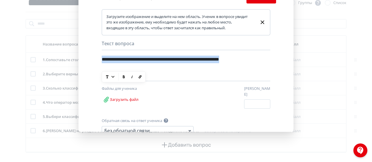
drag, startPoint x: 101, startPoint y: 59, endPoint x: 135, endPoint y: 69, distance: 36.0
click at [135, 69] on div "**********" at bounding box center [176, 63] width 148 height 19
copy div "**********"
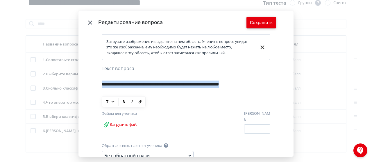
click at [259, 22] on button "Сохранить" at bounding box center [261, 23] width 30 height 12
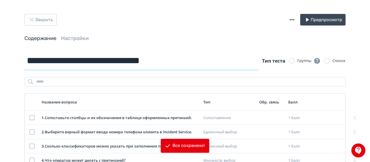
drag, startPoint x: 167, startPoint y: 61, endPoint x: 11, endPoint y: 53, distance: 156.0
click at [11, 53] on div "**********" at bounding box center [184, 131] width 349 height 160
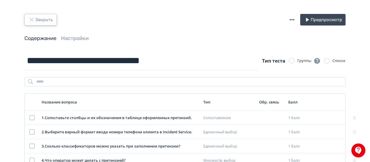
click at [49, 19] on button "Закрыть" at bounding box center [40, 20] width 32 height 12
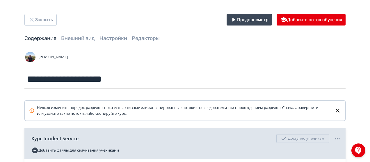
scroll to position [58, 0]
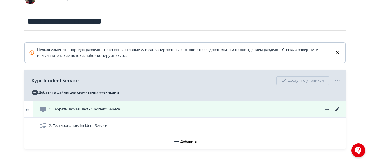
click at [335, 111] on icon at bounding box center [337, 109] width 4 height 4
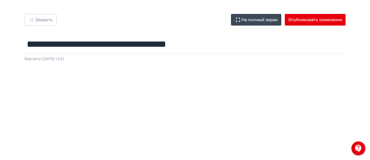
click at [35, 26] on div "**********" at bounding box center [184, 38] width 349 height 48
click at [37, 18] on button "Закрыть" at bounding box center [40, 20] width 32 height 12
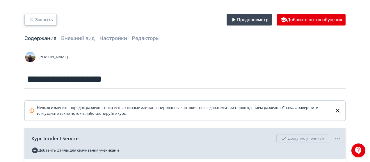
click at [44, 25] on button "Закрыть" at bounding box center [40, 20] width 32 height 12
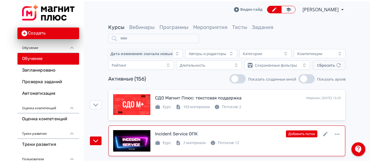
scroll to position [29, 0]
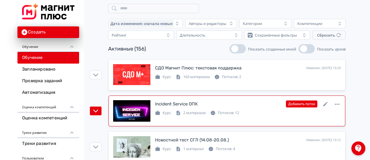
click at [256, 100] on div "Incident Service ОПК Изменен: 14.08.2025 в 13:23 Добавить поток" at bounding box center [247, 104] width 185 height 8
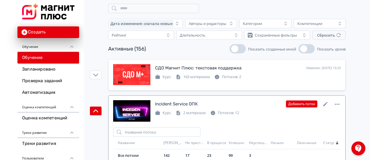
click at [321, 105] on div "Добавить поток" at bounding box center [313, 104] width 55 height 8
click at [324, 105] on icon at bounding box center [325, 104] width 4 height 4
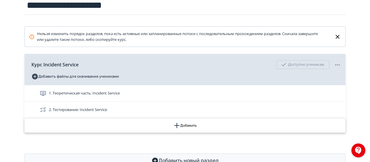
scroll to position [87, 0]
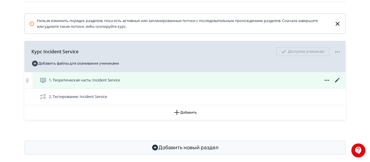
click at [339, 78] on icon at bounding box center [337, 80] width 7 height 7
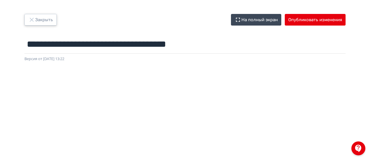
click at [38, 19] on button "Закрыть" at bounding box center [40, 20] width 32 height 12
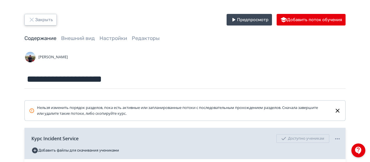
click at [51, 22] on button "Закрыть" at bounding box center [40, 20] width 32 height 12
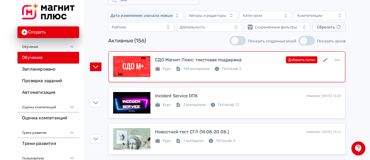
scroll to position [58, 0]
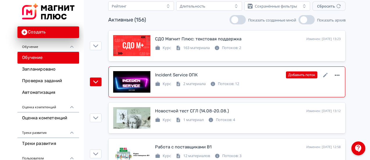
click at [338, 74] on icon at bounding box center [336, 75] width 7 height 7
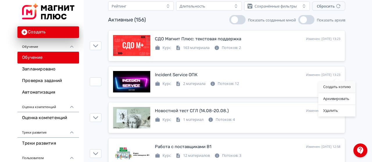
click at [338, 92] on div "Создать копию" at bounding box center [336, 87] width 37 height 12
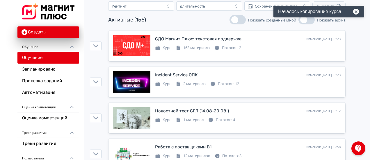
click at [108, 20] on div "Активные (156) Показать созданные мной Показать архив" at bounding box center [226, 19] width 291 height 9
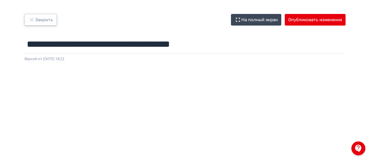
click at [46, 21] on button "Закрыть" at bounding box center [40, 20] width 32 height 12
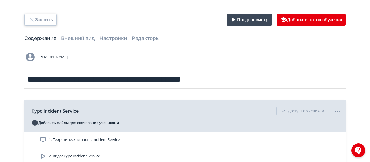
click at [53, 14] on button "Закрыть" at bounding box center [40, 20] width 32 height 12
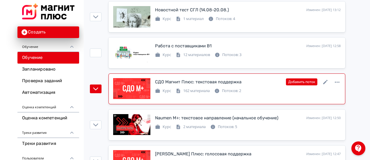
scroll to position [116, 0]
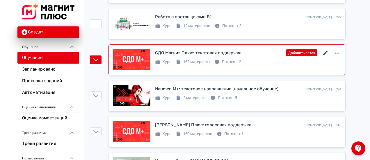
click at [327, 52] on icon at bounding box center [325, 53] width 7 height 7
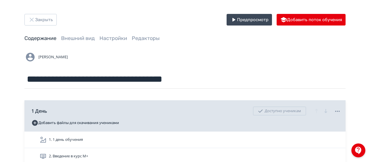
click at [46, 18] on button "Закрыть" at bounding box center [40, 20] width 32 height 12
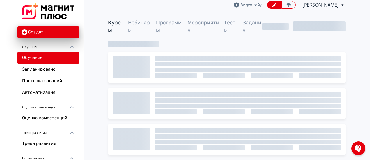
scroll to position [4, 0]
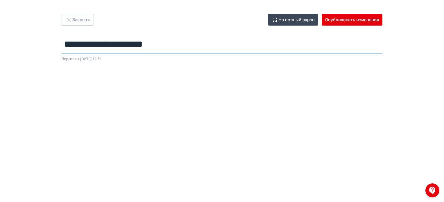
drag, startPoint x: 198, startPoint y: 45, endPoint x: 50, endPoint y: 55, distance: 148.2
click at [50, 55] on div "**********" at bounding box center [222, 38] width 349 height 48
paste input "*"
click at [85, 44] on input "**********" at bounding box center [222, 44] width 321 height 19
drag, startPoint x: 90, startPoint y: 45, endPoint x: 57, endPoint y: 45, distance: 32.5
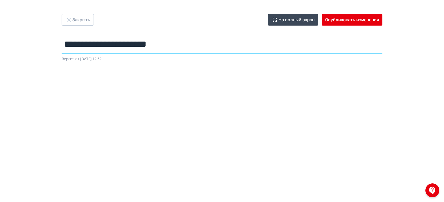
click at [57, 45] on div "**********" at bounding box center [222, 38] width 349 height 48
click at [64, 49] on input "**********" at bounding box center [222, 44] width 321 height 19
drag, startPoint x: 143, startPoint y: 46, endPoint x: 40, endPoint y: 45, distance: 102.9
click at [40, 45] on div "**********" at bounding box center [222, 101] width 444 height 174
paste input "**********"
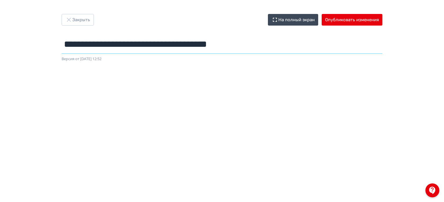
click at [341, 37] on input "**********" at bounding box center [222, 44] width 321 height 19
click at [353, 51] on input "**********" at bounding box center [222, 44] width 321 height 19
type input "**********"
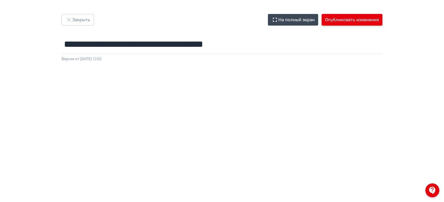
click at [353, 21] on button "Опубликовать изменения" at bounding box center [352, 20] width 61 height 12
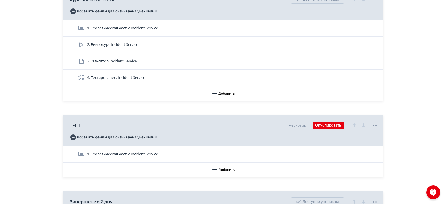
scroll to position [1133, 0]
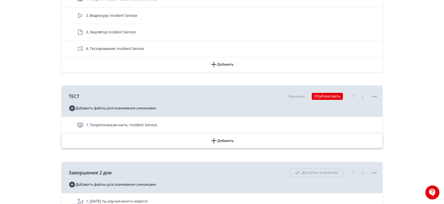
click at [217, 140] on icon "button" at bounding box center [213, 140] width 7 height 7
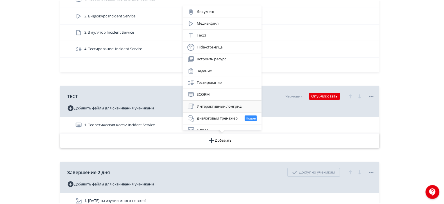
scroll to position [17, 0]
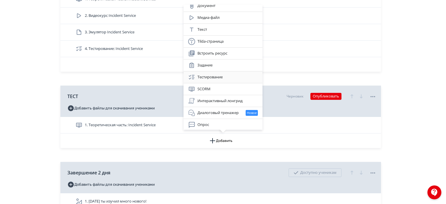
click at [215, 79] on div "Тестирование" at bounding box center [223, 77] width 70 height 7
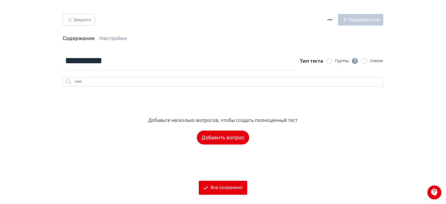
click at [330, 18] on icon "button" at bounding box center [330, 19] width 7 height 7
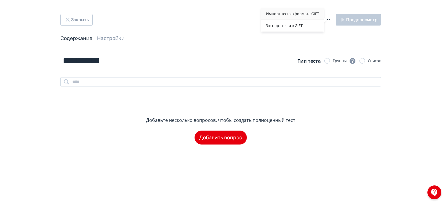
drag, startPoint x: 300, startPoint y: 15, endPoint x: 300, endPoint y: 19, distance: 3.8
click at [300, 19] on div "Импорт теста в формате GIFT" at bounding box center [293, 14] width 62 height 12
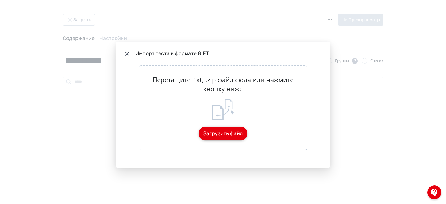
click at [224, 135] on button "Загрузить файл" at bounding box center [223, 134] width 49 height 14
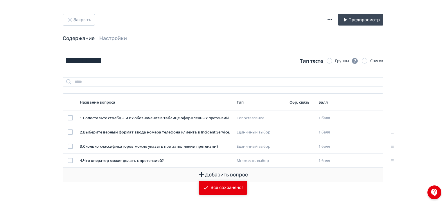
click at [92, 178] on button "Добавить вопрос" at bounding box center [223, 175] width 311 height 14
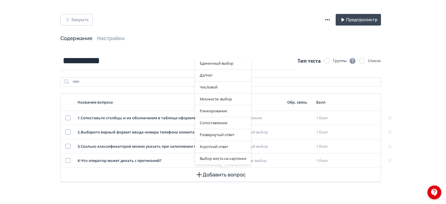
click at [185, 190] on div "Единичный выбор Да/Нет Числовой Множеств. выбор Ранжирование Сопоставление Разв…" at bounding box center [223, 102] width 446 height 204
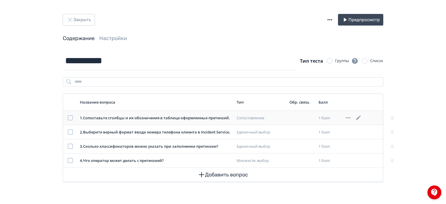
click at [349, 119] on icon at bounding box center [348, 117] width 7 height 7
click at [337, 120] on div "Удалить" at bounding box center [330, 118] width 24 height 12
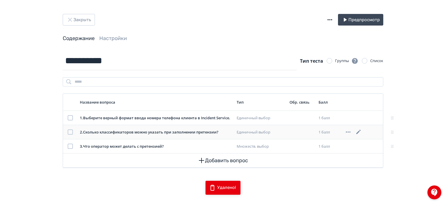
click at [349, 132] on icon at bounding box center [348, 132] width 5 height 1
click at [321, 135] on div "Удалить" at bounding box center [330, 132] width 24 height 12
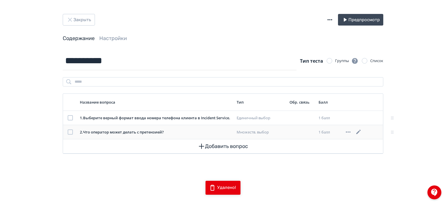
click at [348, 132] on icon at bounding box center [348, 132] width 5 height 1
click at [333, 130] on div "Удалить" at bounding box center [330, 132] width 24 height 12
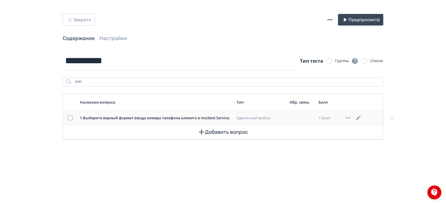
click at [349, 117] on icon at bounding box center [348, 117] width 5 height 1
click at [334, 117] on div "Удалить" at bounding box center [330, 118] width 24 height 12
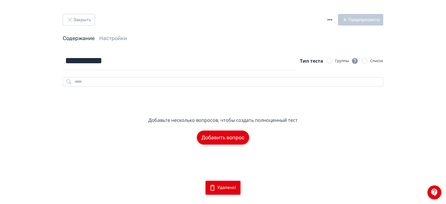
click at [238, 138] on button "Добавить вопрос" at bounding box center [223, 138] width 52 height 14
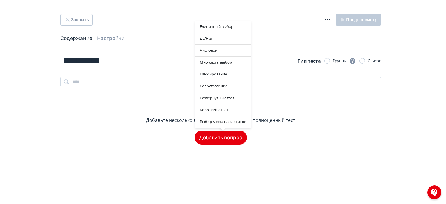
click at [312, 143] on div "Единичный выбор Да/Нет Числовой Множеств. выбор Ранжирование Сопоставление Разв…" at bounding box center [223, 102] width 446 height 204
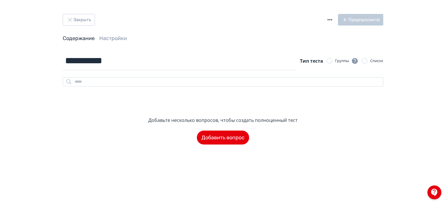
click at [332, 18] on icon "button" at bounding box center [330, 19] width 7 height 7
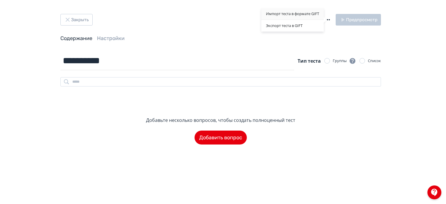
click at [291, 16] on div "Импорт теста в формате GIFT" at bounding box center [293, 14] width 62 height 12
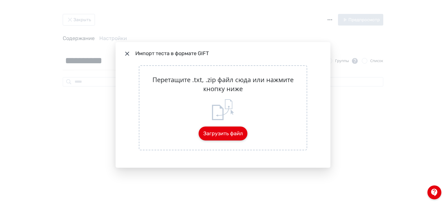
click at [235, 139] on button "Загрузить файл" at bounding box center [223, 134] width 49 height 14
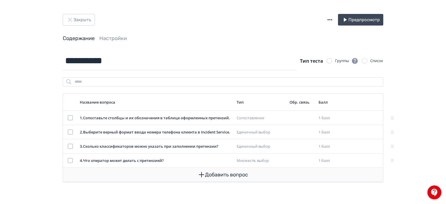
click at [275, 177] on button "Добавить вопрос" at bounding box center [223, 175] width 311 height 14
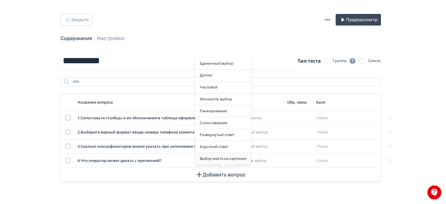
click at [231, 161] on div "Выбор места на картинке" at bounding box center [223, 159] width 56 height 12
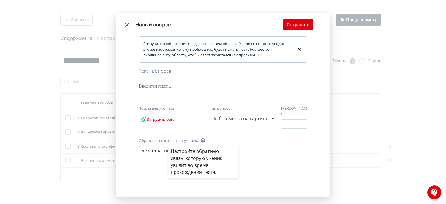
drag, startPoint x: 169, startPoint y: 92, endPoint x: 170, endPoint y: 89, distance: 3.3
click at [170, 90] on div "Настройте обратную связь, которую ученик увидит во время прохождения теста." at bounding box center [223, 102] width 446 height 204
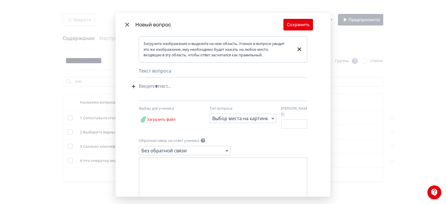
click at [171, 88] on div "Modal" at bounding box center [214, 86] width 151 height 11
click at [158, 69] on div "Текст вопроса" at bounding box center [223, 72] width 169 height 10
click at [153, 71] on div "Текст вопроса" at bounding box center [223, 72] width 169 height 10
click at [141, 88] on div "Modal" at bounding box center [214, 86] width 151 height 11
paste div "Modal"
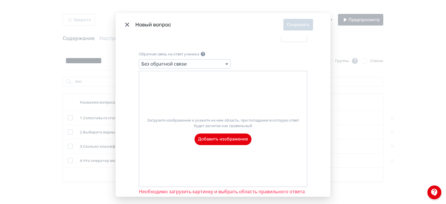
scroll to position [106, 0]
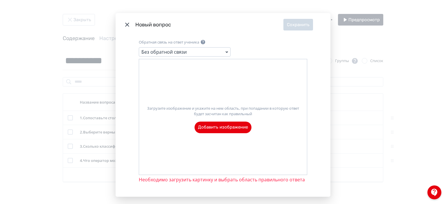
click at [249, 124] on label "Загрузите изображение и укажите на нем область, при попадании в которую ответ б…" at bounding box center [223, 117] width 168 height 32
click at [0, 0] on input "Загрузите изображение и укажите на нем область, при попадании в которую ответ б…" at bounding box center [0, 0] width 0 height 0
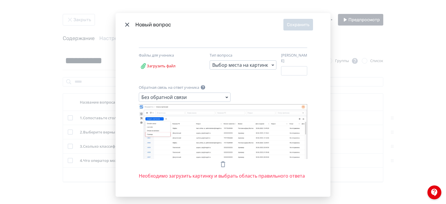
scroll to position [56, 0]
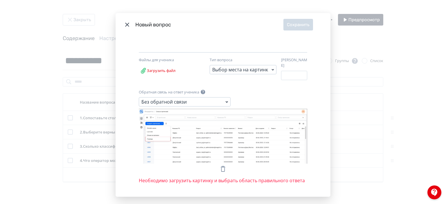
click at [272, 71] on icon "Modal" at bounding box center [273, 69] width 7 height 7
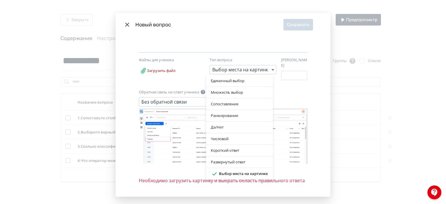
click at [294, 85] on div "Единичный выбор Множеств. выбор Сопоставление Ранжирование Да/Нет Числовой Коро…" at bounding box center [223, 102] width 446 height 204
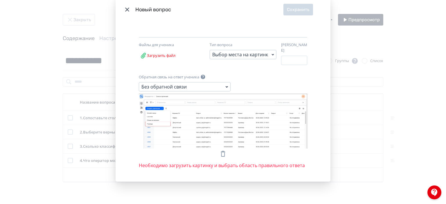
scroll to position [23, 0]
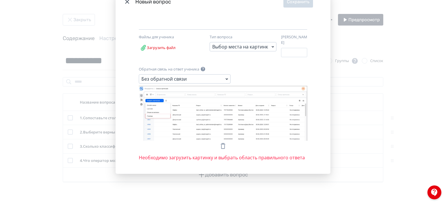
click at [157, 154] on span "Необходимо загрузить картинку и выбрать область правильного ответа" at bounding box center [222, 157] width 166 height 7
drag, startPoint x: 144, startPoint y: 111, endPoint x: 167, endPoint y: 117, distance: 23.8
click at [167, 117] on icon "Modal" at bounding box center [223, 113] width 169 height 55
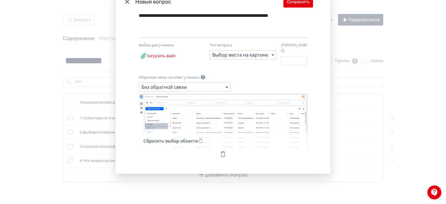
click at [199, 138] on icon "Modal" at bounding box center [200, 140] width 5 height 5
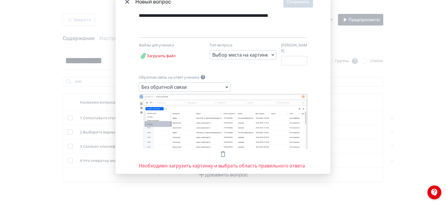
drag, startPoint x: 143, startPoint y: 117, endPoint x: 171, endPoint y: 123, distance: 27.9
click at [171, 123] on icon "Modal" at bounding box center [223, 121] width 169 height 55
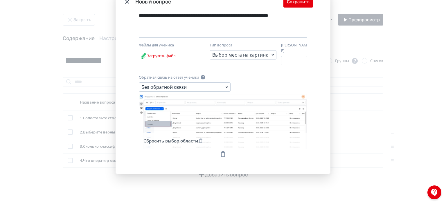
click at [200, 139] on icon "Modal" at bounding box center [200, 140] width 5 height 5
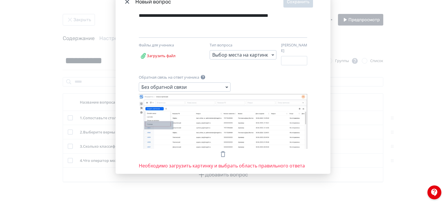
drag, startPoint x: 143, startPoint y: 117, endPoint x: 172, endPoint y: 126, distance: 30.3
click at [172, 126] on icon "Modal" at bounding box center [223, 121] width 169 height 55
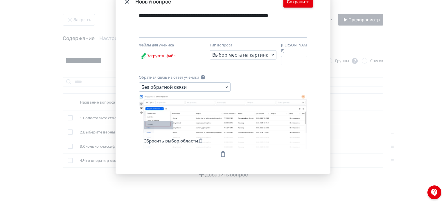
click at [304, 4] on button "Сохранить" at bounding box center [299, 2] width 30 height 12
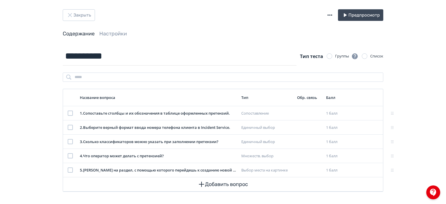
scroll to position [6, 0]
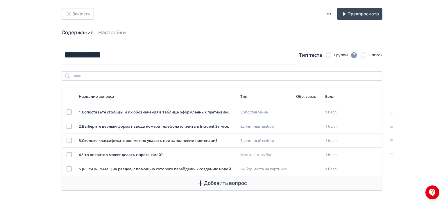
click at [227, 177] on button "Добавить вопрос" at bounding box center [222, 183] width 311 height 14
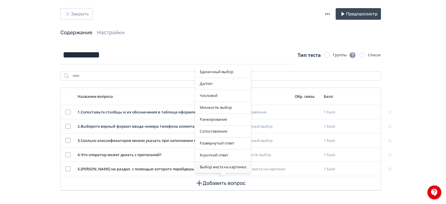
click at [228, 163] on div "Выбор места на картинке" at bounding box center [223, 168] width 56 height 12
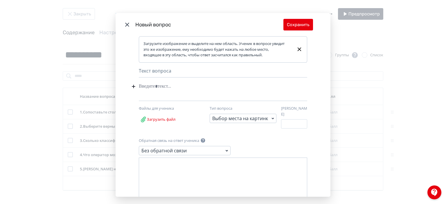
drag, startPoint x: 195, startPoint y: 74, endPoint x: 192, endPoint y: 83, distance: 9.6
click at [194, 76] on div "Текст вопроса" at bounding box center [223, 72] width 169 height 10
click at [192, 89] on div "Modal" at bounding box center [214, 86] width 151 height 11
paste div "Modal"
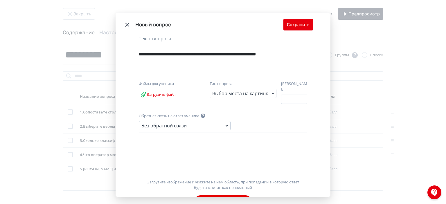
scroll to position [87, 0]
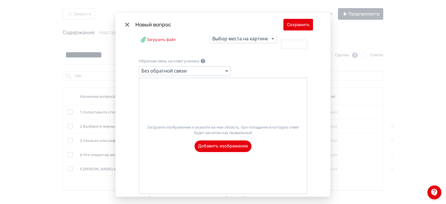
click at [218, 143] on label "Загрузите изображение и укажите на нем область, при попадании в которую ответ б…" at bounding box center [223, 136] width 168 height 32
click at [0, 0] on input "Загрузите изображение и укажите на нем область, при попадании в которую ответ б…" at bounding box center [0, 0] width 0 height 0
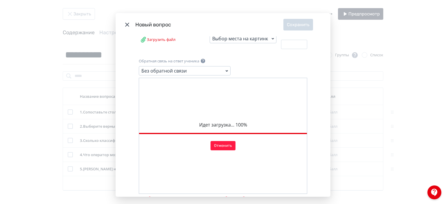
scroll to position [56, 0]
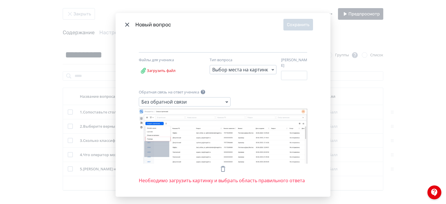
drag, startPoint x: 143, startPoint y: 137, endPoint x: 168, endPoint y: 154, distance: 30.3
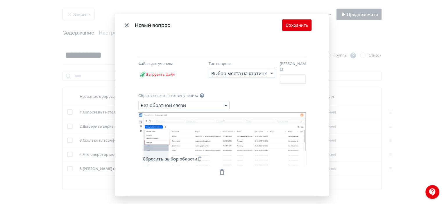
scroll to position [48, 0]
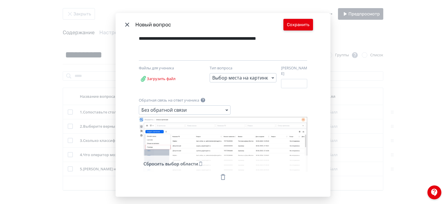
click at [299, 28] on button "Сохранить" at bounding box center [299, 25] width 30 height 12
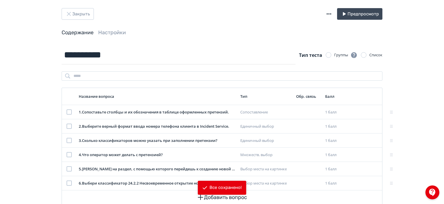
click at [166, 25] on header "Закрыть Предпросмотр Содержание Настройки" at bounding box center [222, 22] width 321 height 28
click at [72, 11] on icon "button" at bounding box center [68, 13] width 7 height 7
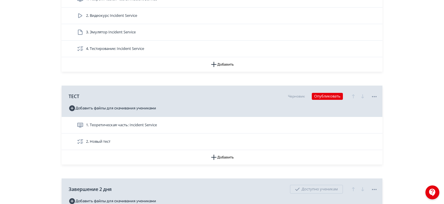
scroll to position [1162, 0]
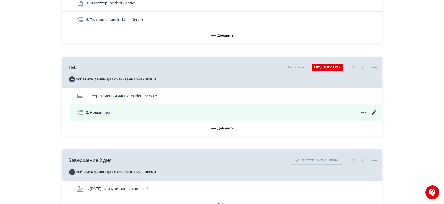
click at [374, 109] on icon at bounding box center [374, 112] width 7 height 7
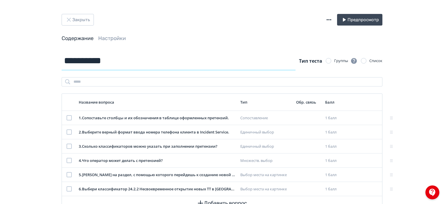
drag, startPoint x: 74, startPoint y: 62, endPoint x: 38, endPoint y: 62, distance: 35.5
click at [38, 62] on div "**********" at bounding box center [222, 112] width 444 height 225
paste input "**********"
type input "**********"
click at [217, 39] on div "Содержание Настройки" at bounding box center [222, 38] width 321 height 7
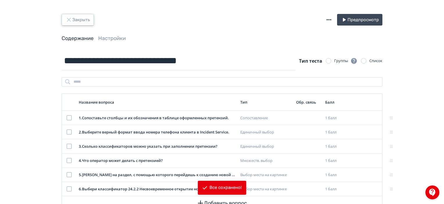
click at [84, 19] on button "Закрыть" at bounding box center [78, 20] width 32 height 12
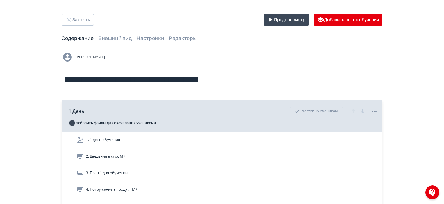
click at [129, 22] on div "Закрыть Предпросмотр Добавить поток обучения" at bounding box center [222, 20] width 321 height 12
click at [87, 22] on button "Закрыть" at bounding box center [78, 20] width 32 height 12
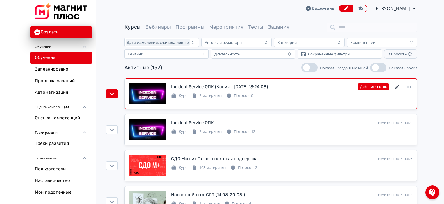
click at [399, 87] on icon at bounding box center [397, 87] width 7 height 7
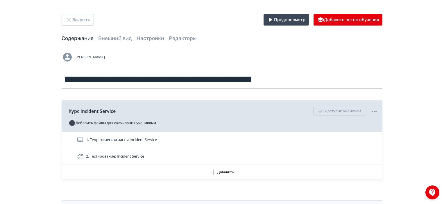
drag, startPoint x: 310, startPoint y: 85, endPoint x: 135, endPoint y: 85, distance: 174.9
click at [135, 85] on input "**********" at bounding box center [222, 79] width 321 height 19
type input "**********"
click at [358, 57] on div "[PERSON_NAME]" at bounding box center [222, 57] width 321 height 12
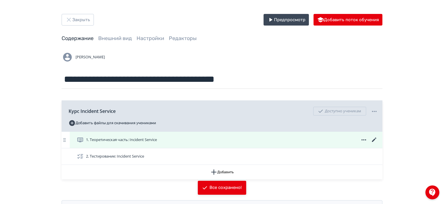
click at [269, 132] on div "1. Теоретическая часть: Incident Service" at bounding box center [226, 140] width 313 height 16
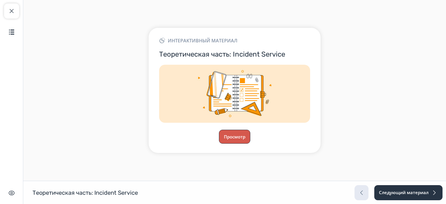
click at [242, 139] on button "Просмотр" at bounding box center [234, 137] width 31 height 14
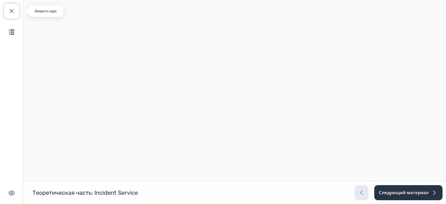
click at [8, 11] on span "button" at bounding box center [11, 11] width 7 height 7
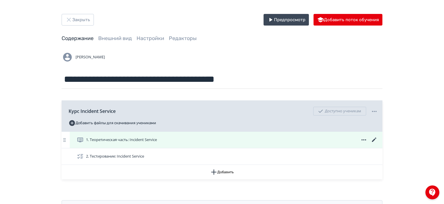
click at [157, 139] on span "1. Теоретическая часть: Incident Service" at bounding box center [121, 140] width 71 height 6
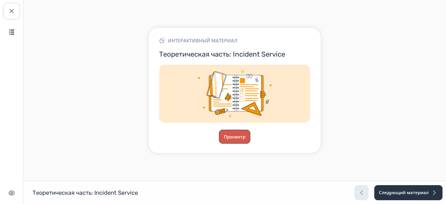
click at [238, 143] on button "Просмотр" at bounding box center [234, 137] width 31 height 14
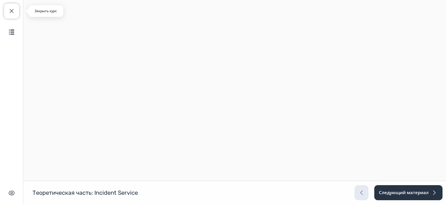
click at [13, 13] on span "button" at bounding box center [11, 11] width 7 height 7
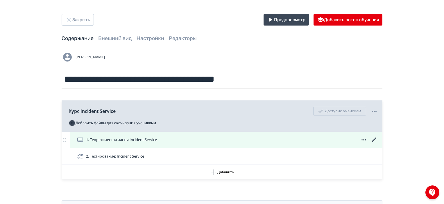
click at [373, 143] on icon at bounding box center [374, 140] width 7 height 7
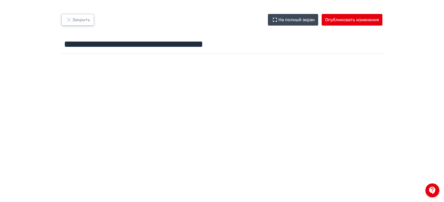
click at [77, 22] on button "Закрыть" at bounding box center [78, 20] width 32 height 12
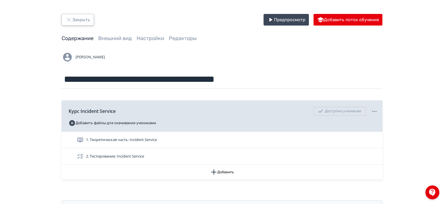
click at [86, 22] on button "Закрыть" at bounding box center [78, 20] width 32 height 12
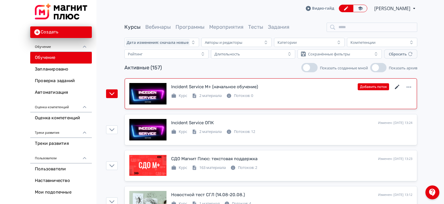
click at [396, 85] on icon at bounding box center [397, 87] width 7 height 7
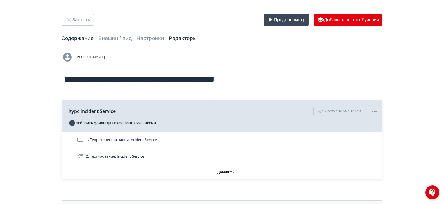
drag, startPoint x: 182, startPoint y: 39, endPoint x: 146, endPoint y: 39, distance: 36.0
click at [182, 39] on link "Редакторы" at bounding box center [183, 38] width 28 height 6
click at [146, 39] on link "Настройки" at bounding box center [151, 38] width 28 height 6
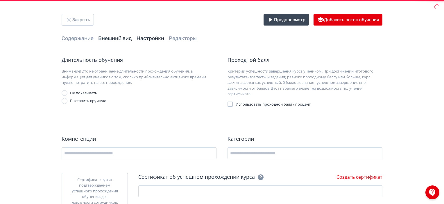
click at [114, 39] on link "Внешний вид" at bounding box center [115, 38] width 34 height 6
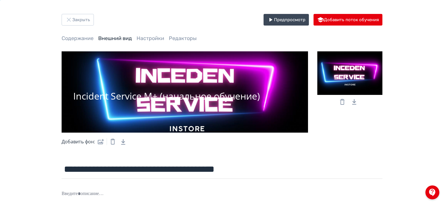
click at [227, 110] on div "Incident Service М+ (начальное обучение)" at bounding box center [185, 91] width 246 height 81
click at [177, 104] on div "Incident Service М+ (начальное обучение)" at bounding box center [185, 91] width 246 height 81
click at [99, 146] on label at bounding box center [99, 142] width 9 height 12
click at [0, 0] on input "file" at bounding box center [0, 0] width 0 height 0
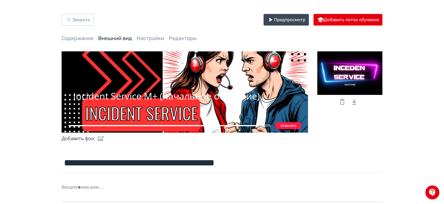
click at [346, 68] on div at bounding box center [349, 73] width 65 height 44
click at [0, 0] on input "file" at bounding box center [0, 0] width 0 height 0
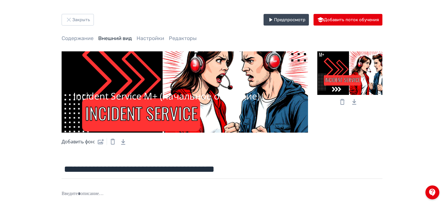
click at [153, 27] on div "**********" at bounding box center [222, 145] width 349 height 262
click at [78, 24] on button "Закрыть" at bounding box center [78, 20] width 32 height 12
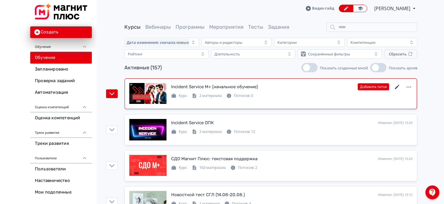
click at [395, 87] on icon at bounding box center [397, 87] width 7 height 7
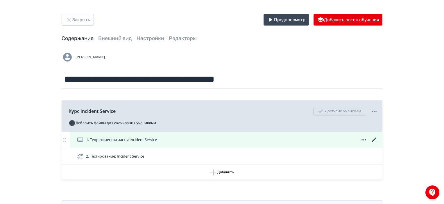
click at [374, 143] on icon at bounding box center [374, 140] width 7 height 7
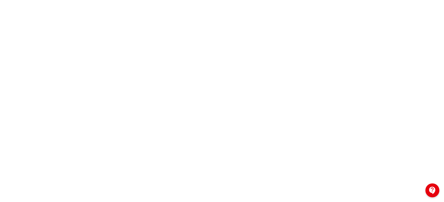
scroll to position [69, 0]
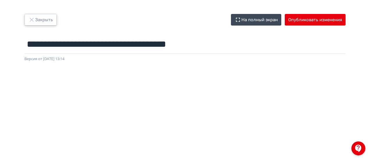
click at [45, 22] on button "Закрыть" at bounding box center [40, 20] width 32 height 12
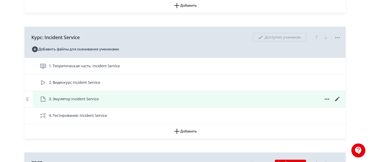
scroll to position [1075, 0]
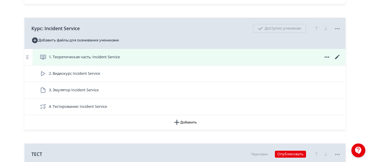
click at [337, 55] on icon at bounding box center [337, 57] width 4 height 4
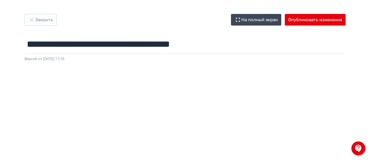
drag, startPoint x: 153, startPoint y: 69, endPoint x: 153, endPoint y: 72, distance: 3.2
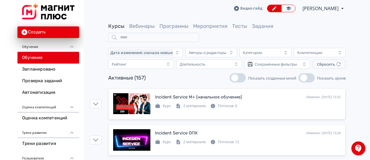
scroll to position [4, 0]
